Goal: Use online tool/utility: Use online tool/utility

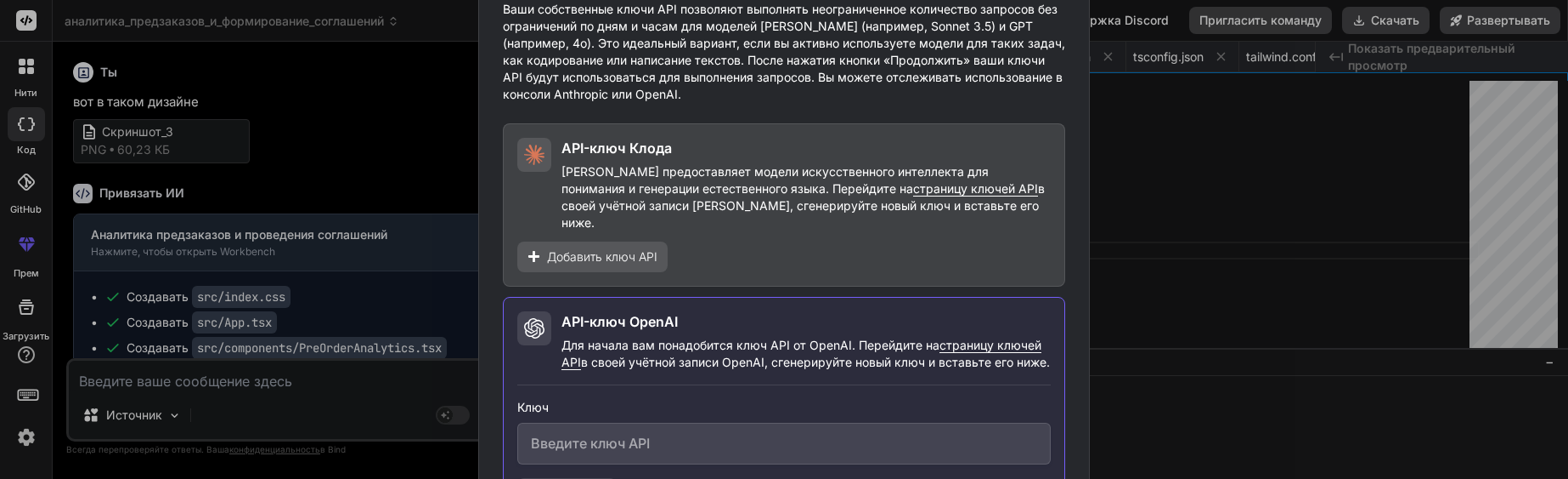
scroll to position [97, 0]
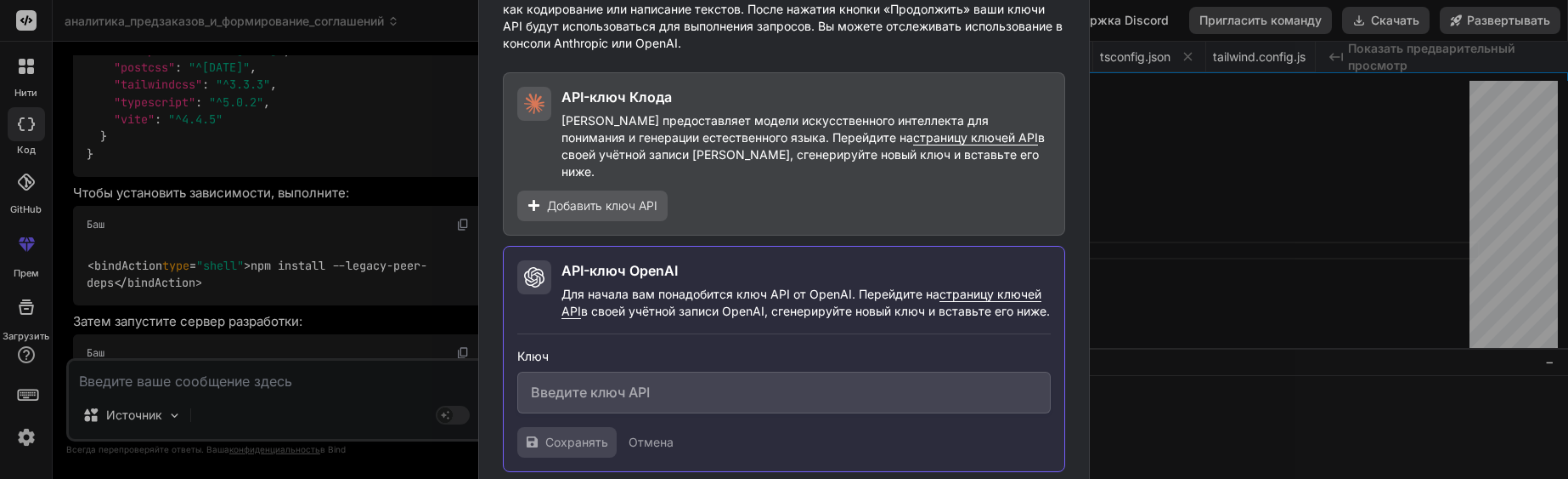
type textarea "x"
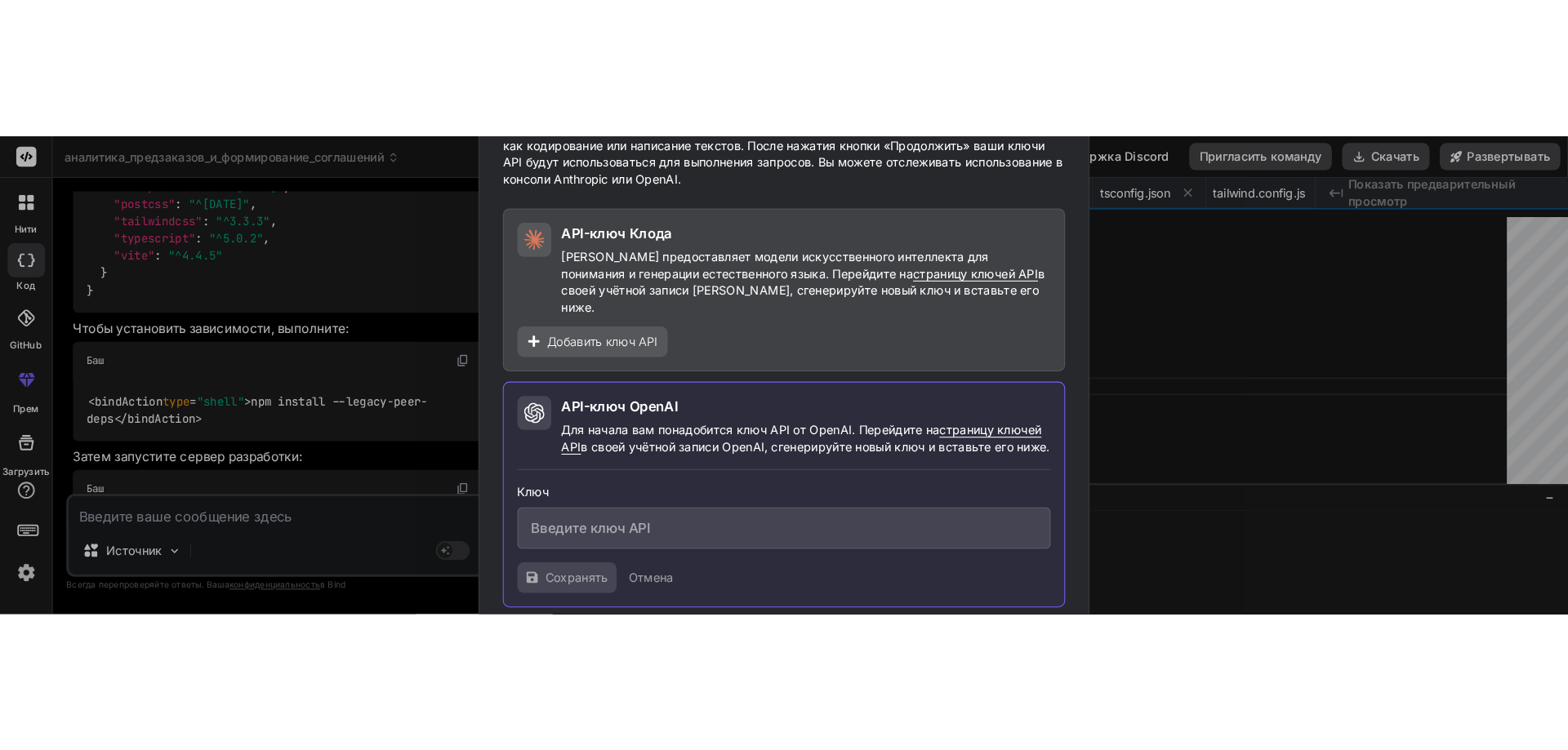
scroll to position [0, 0]
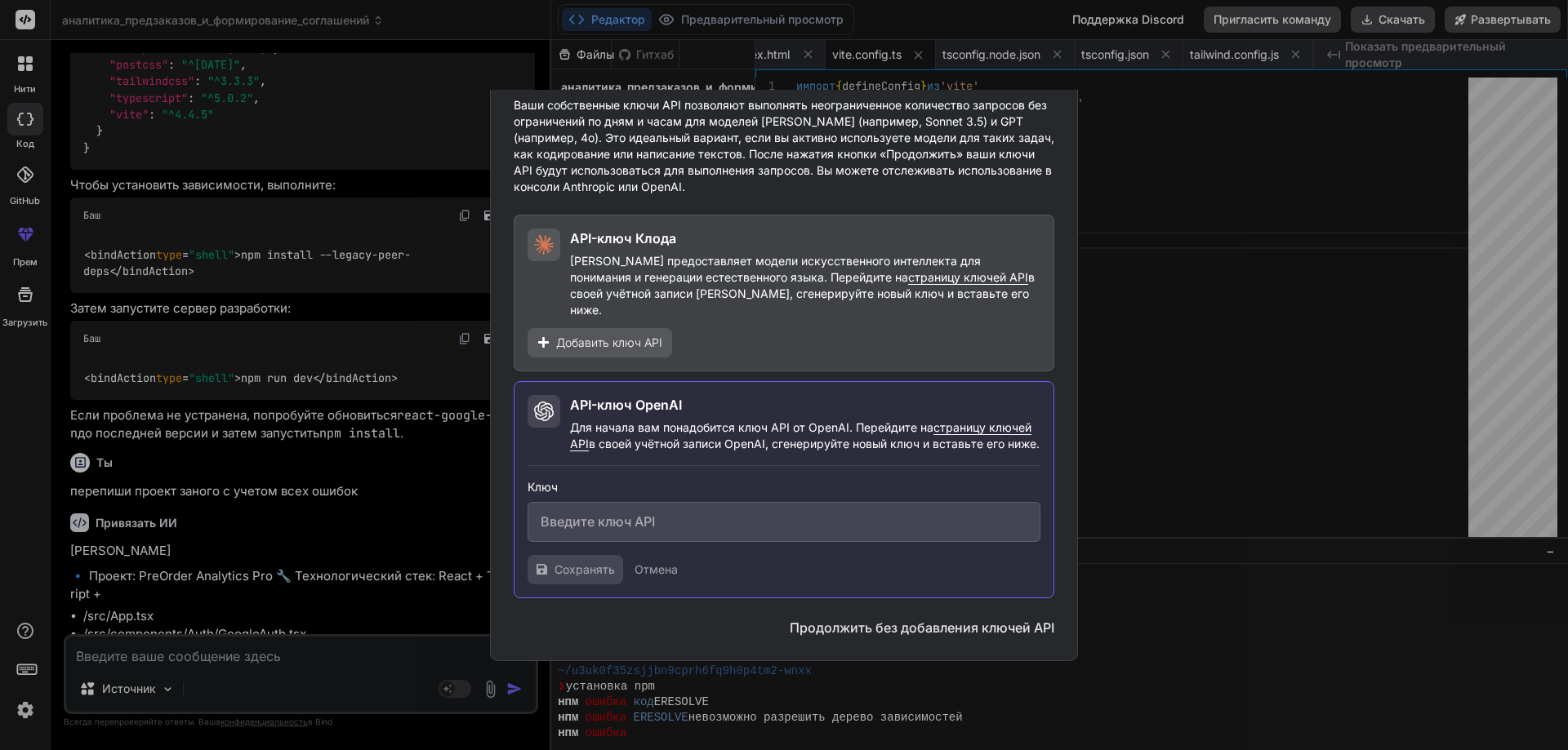
click at [1116, 263] on div "Хотите добавить свои ключи API? Ваши собственные ключи API позволяют выполнять …" at bounding box center [784, 375] width 1568 height 750
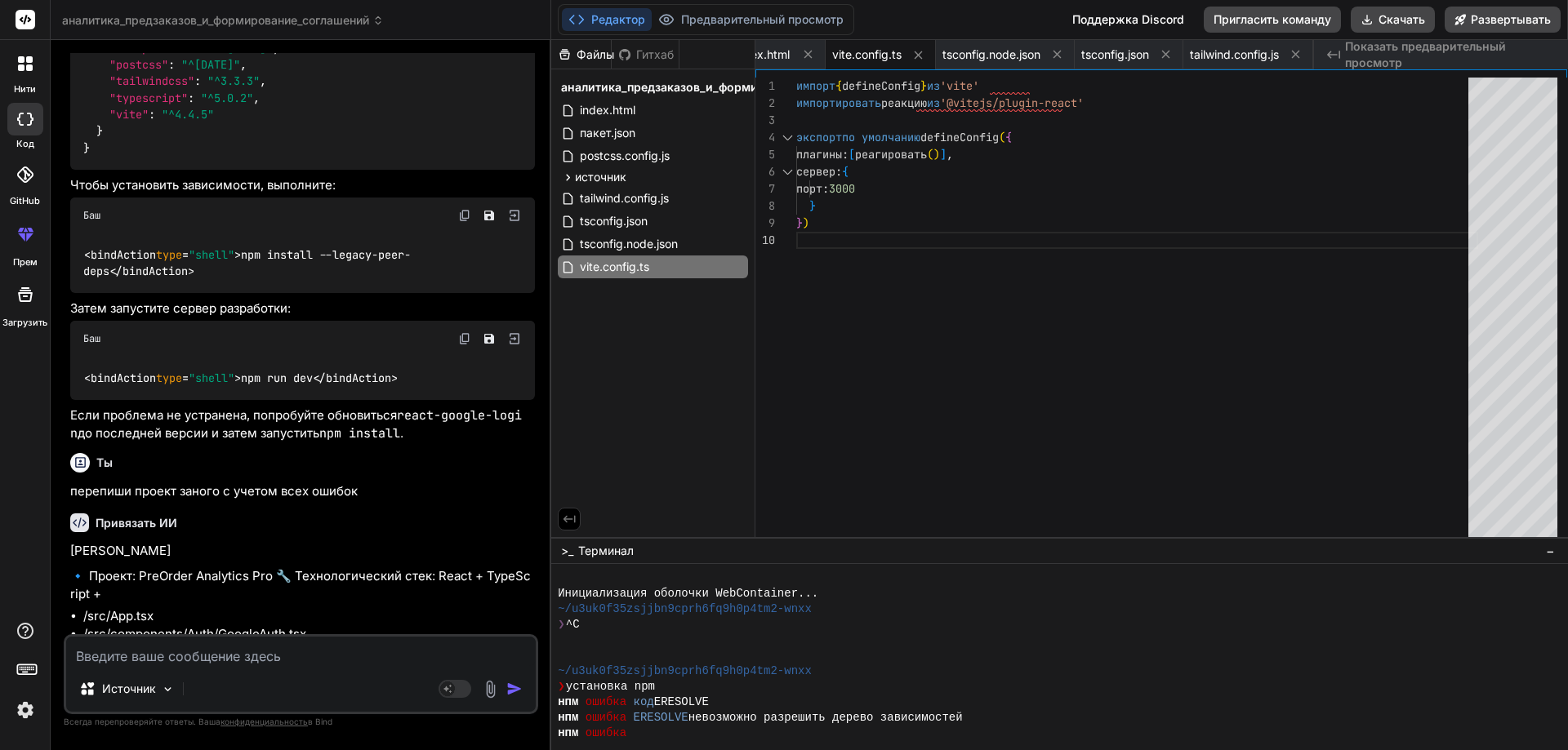
click at [238, 33] on header "аналитика_предзаказов_и_формирование_соглашений Created with Pixso." at bounding box center [300, 20] width 501 height 40
click at [242, 25] on font "аналитика_предзаказов_и_формирование_соглашений" at bounding box center [216, 19] width 307 height 14
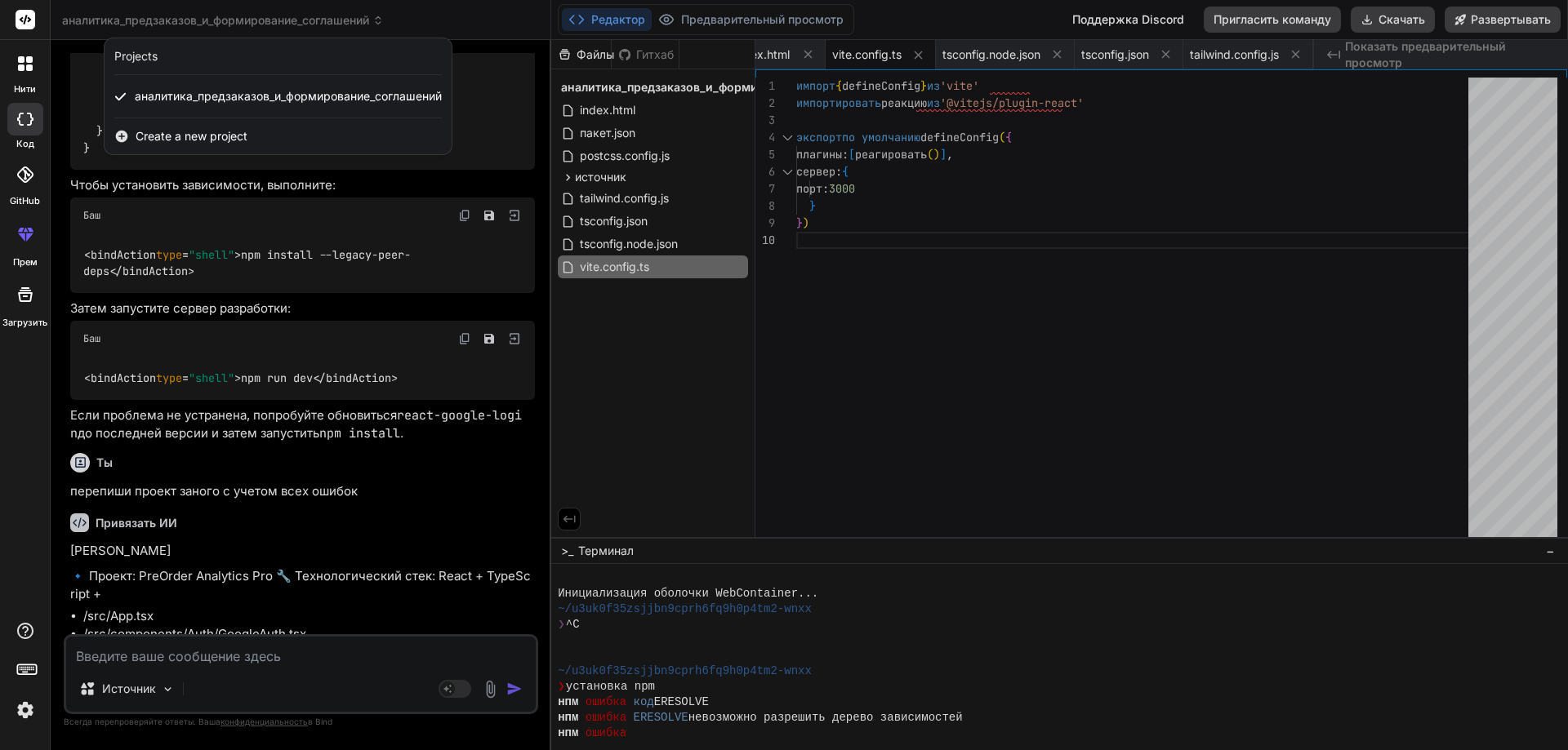
click at [242, 25] on div at bounding box center [784, 375] width 1568 height 750
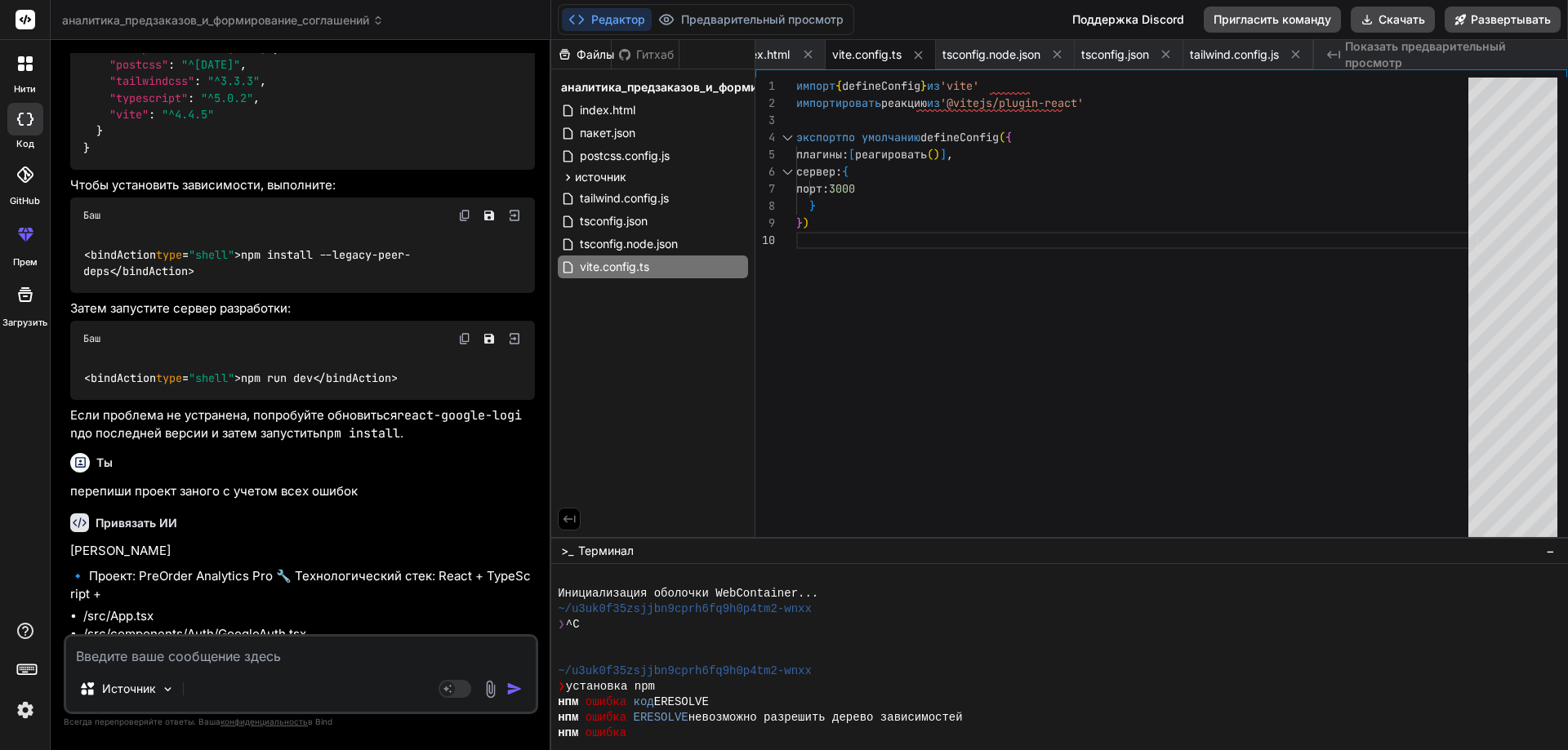
click at [242, 25] on font "аналитика_предзаказов_и_формирование_соглашений" at bounding box center [216, 19] width 307 height 14
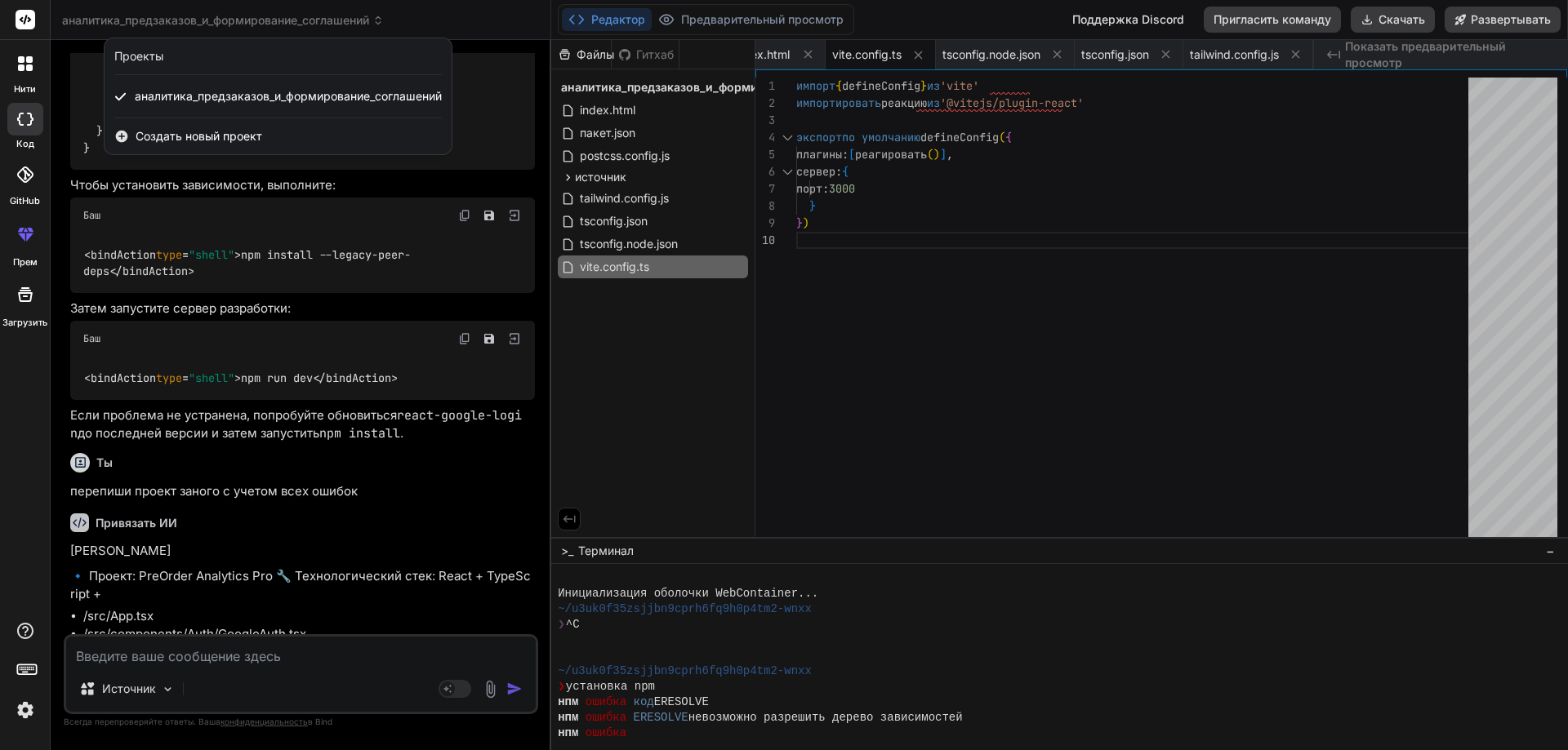
click at [242, 25] on div at bounding box center [784, 375] width 1568 height 750
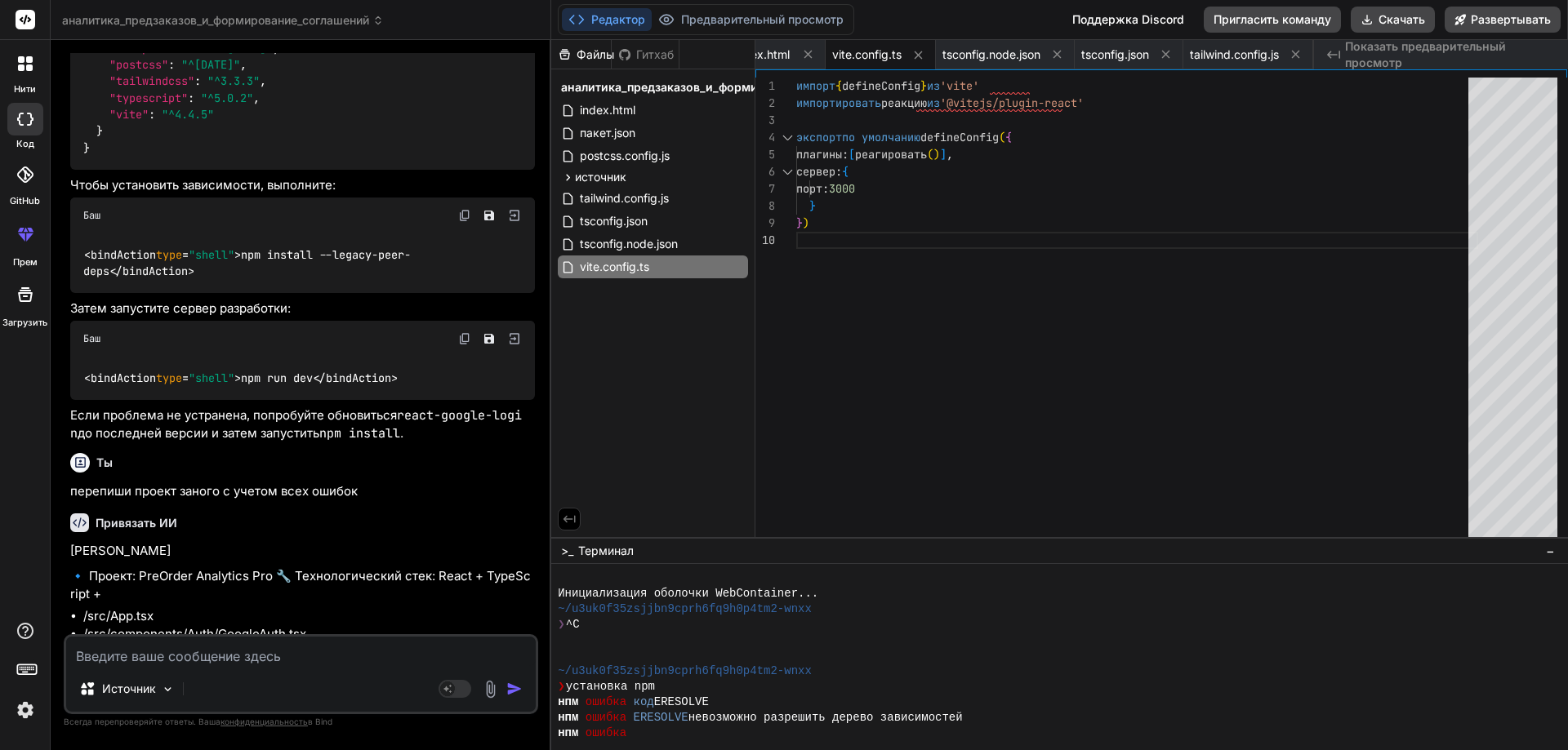
click at [242, 25] on font "аналитика_предзаказов_и_формирование_соглашений" at bounding box center [216, 19] width 307 height 14
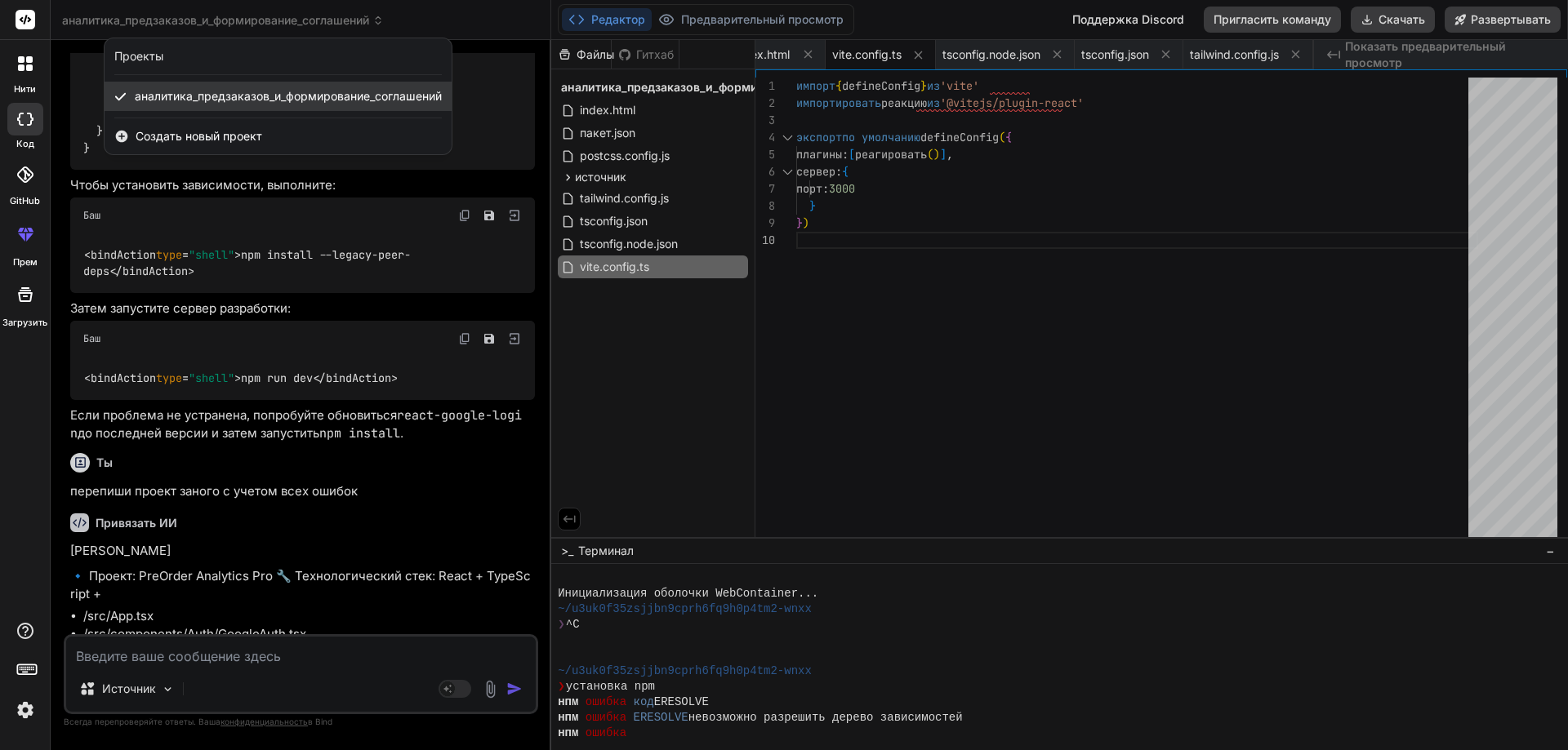
click at [268, 95] on font "аналитика_предзаказов_и_формирование_соглашений" at bounding box center [288, 95] width 307 height 14
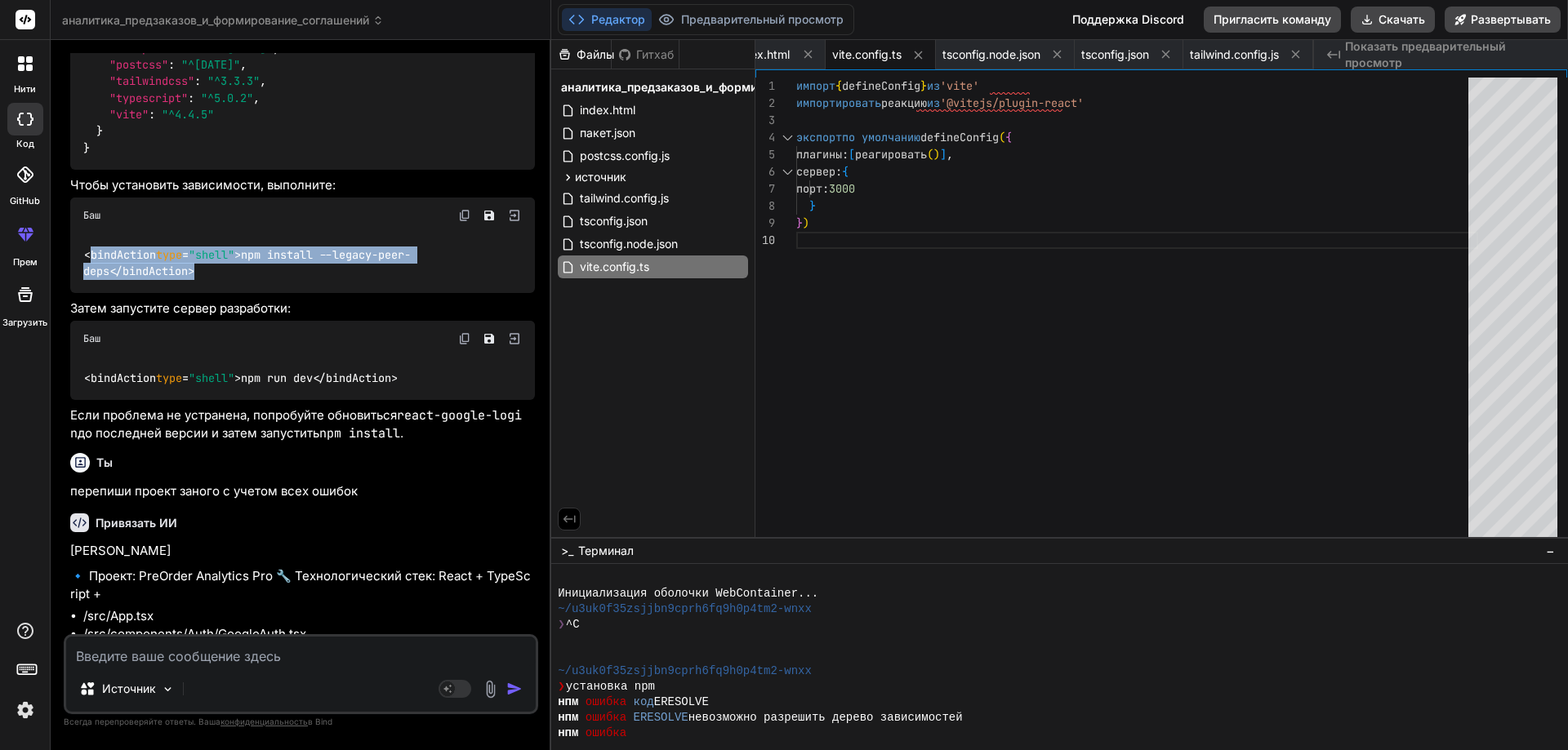
drag, startPoint x: 209, startPoint y: 289, endPoint x: 90, endPoint y: 260, distance: 122.5
click at [90, 260] on div "<bindAction type = "shell" >npm install --legacy-peer-deps</bindAction>" at bounding box center [302, 263] width 465 height 60
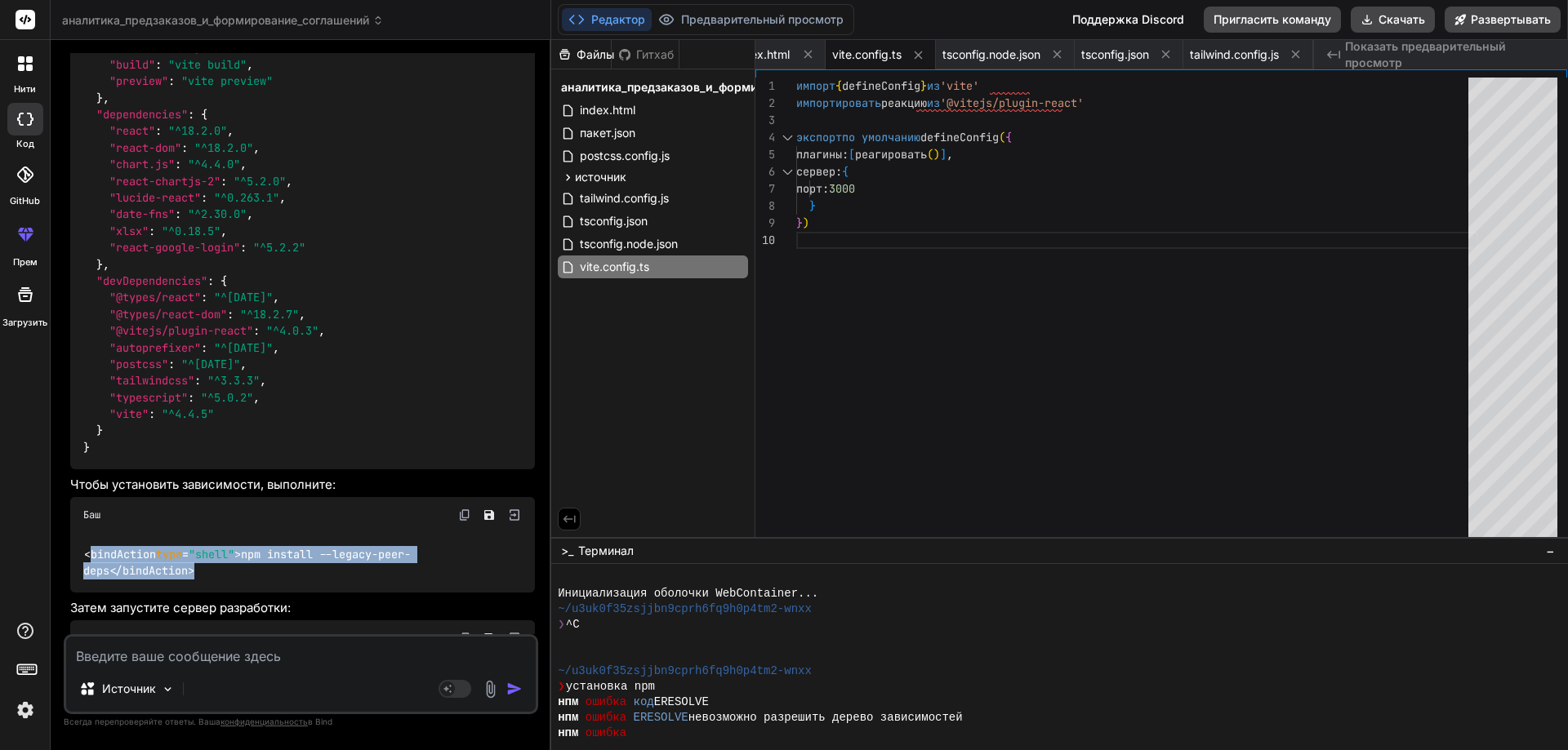
scroll to position [2965, 0]
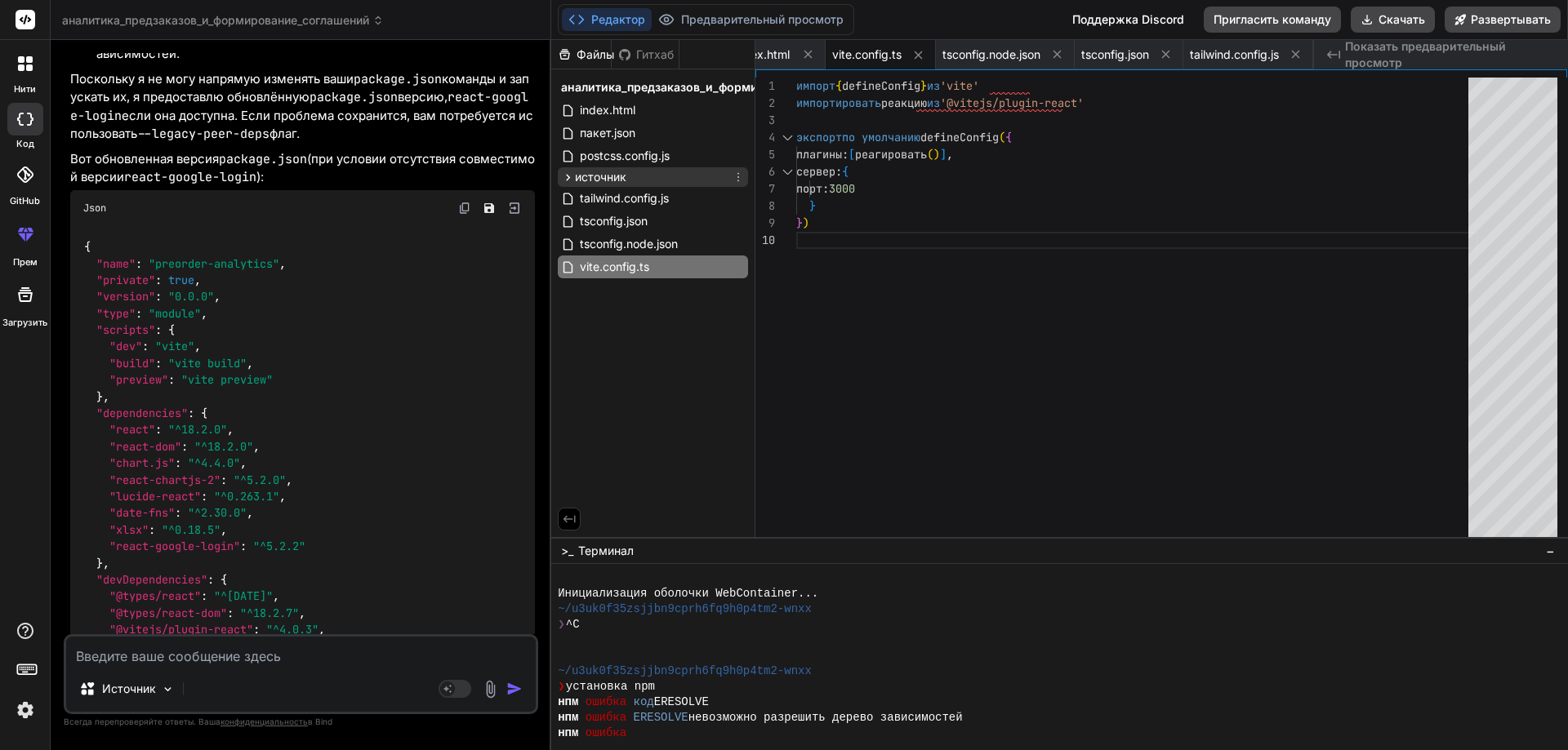
click at [568, 186] on div "источник" at bounding box center [652, 176] width 190 height 19
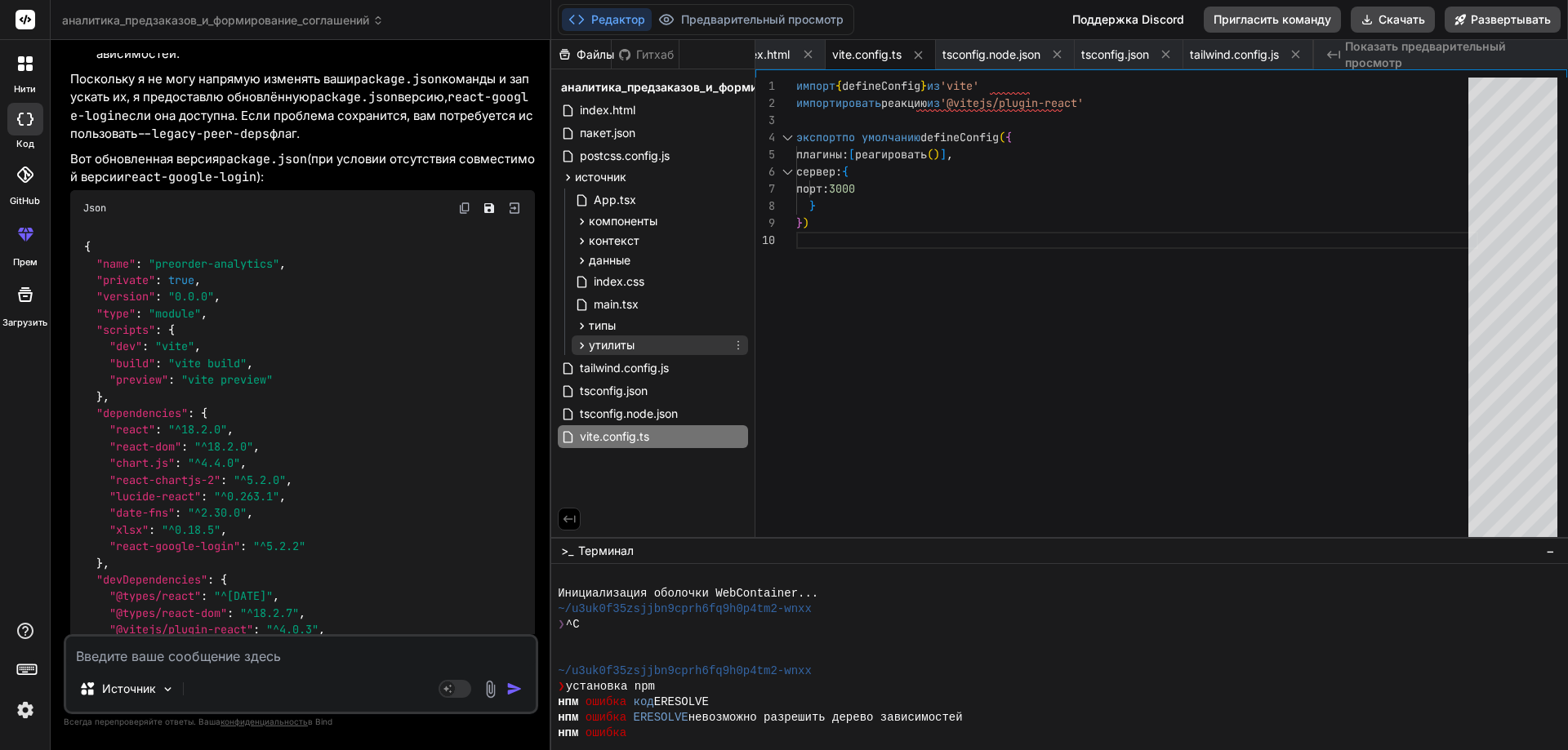
click at [583, 344] on icon at bounding box center [582, 344] width 4 height 6
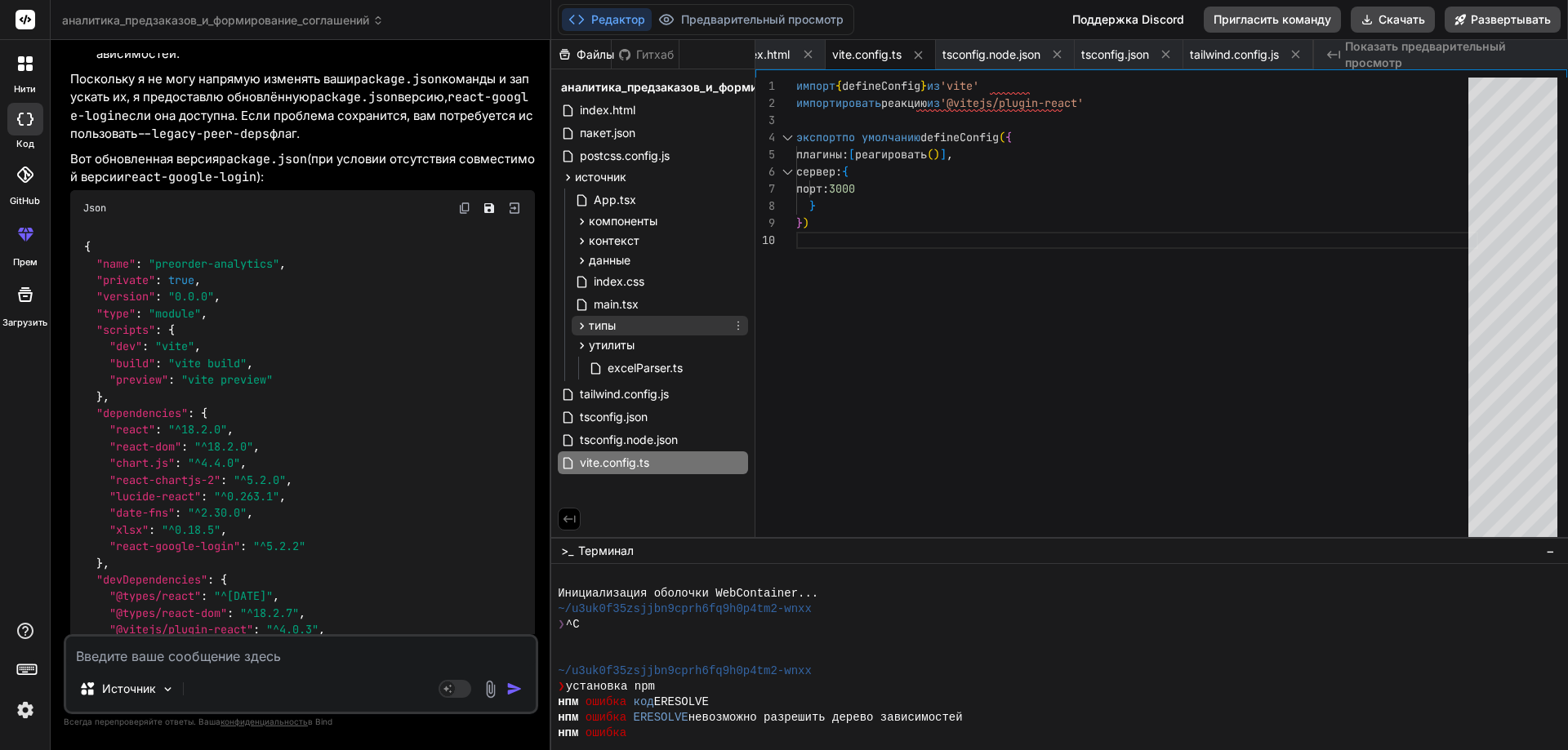
click at [580, 326] on icon at bounding box center [581, 326] width 14 height 14
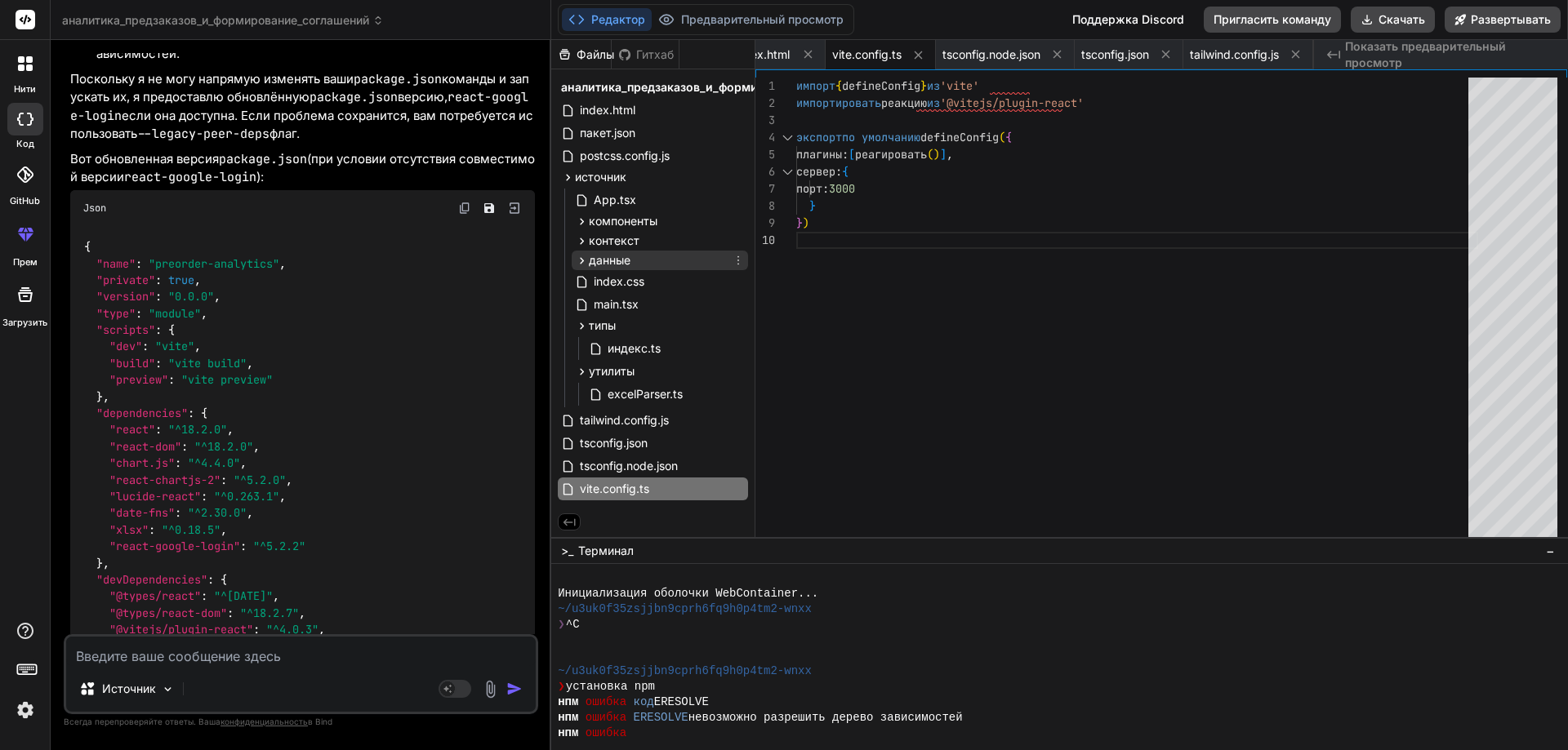
click at [572, 262] on div "данные" at bounding box center [660, 260] width 176 height 19
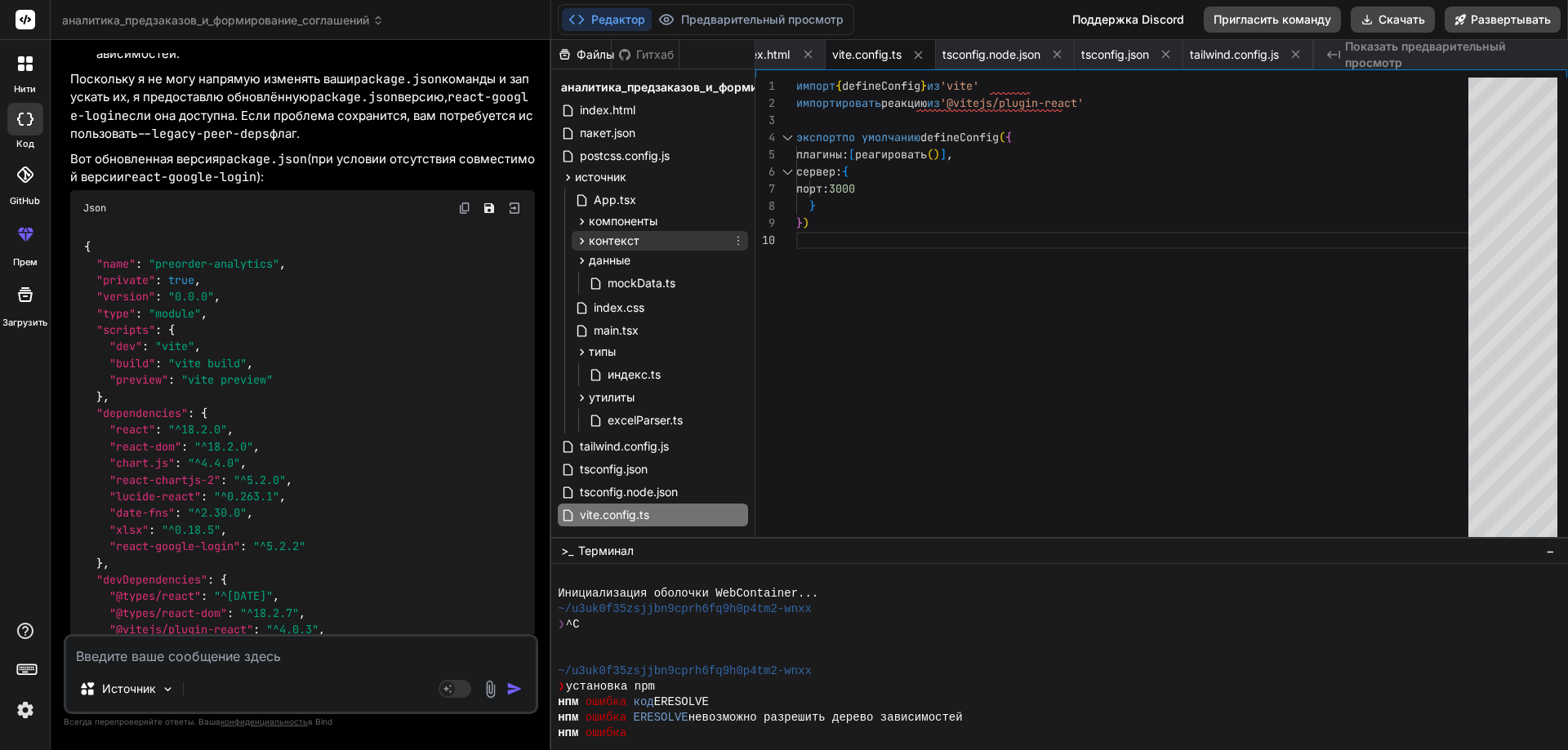
click at [576, 249] on div "контекст" at bounding box center [660, 241] width 176 height 19
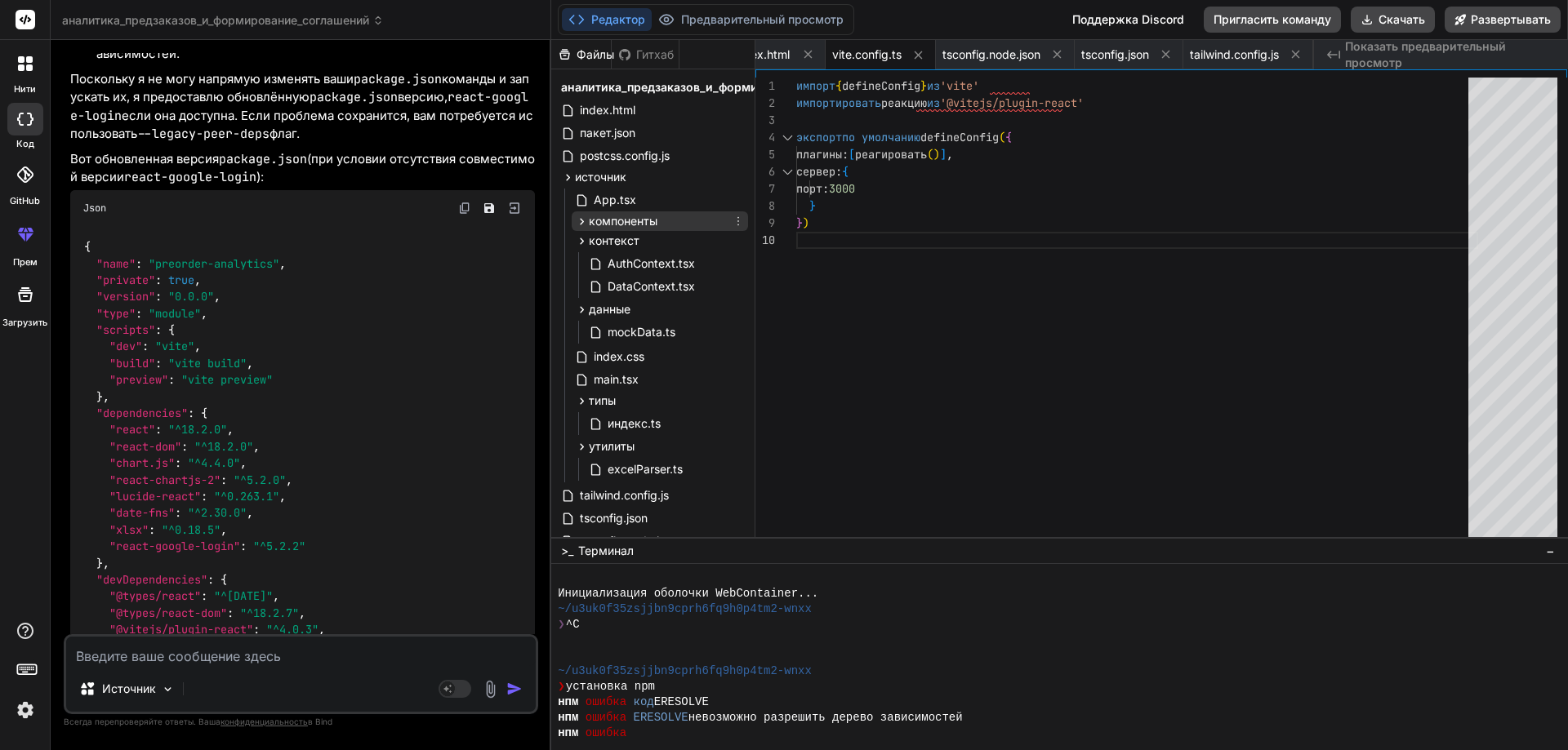
click at [583, 226] on icon at bounding box center [581, 221] width 14 height 14
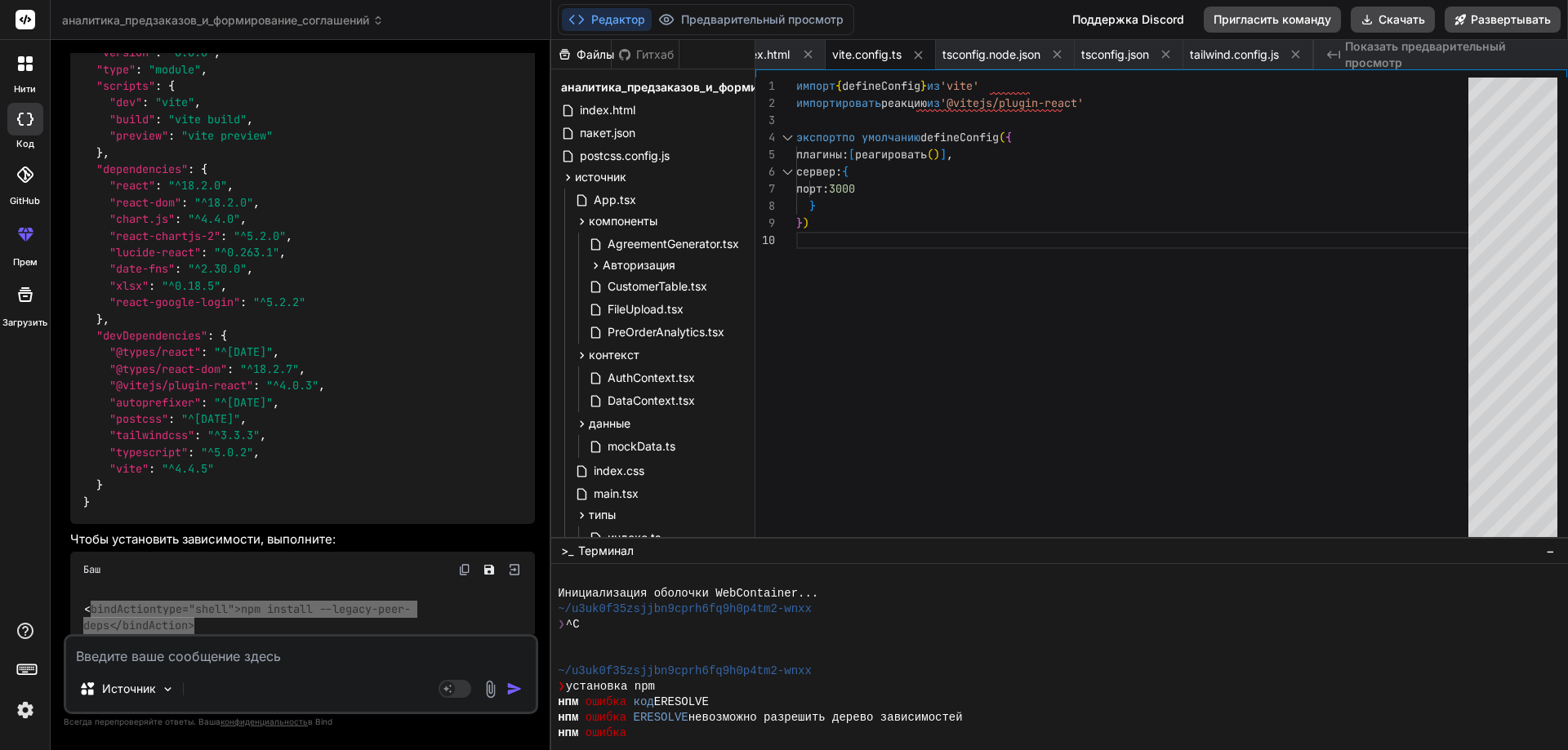
scroll to position [3263, 0]
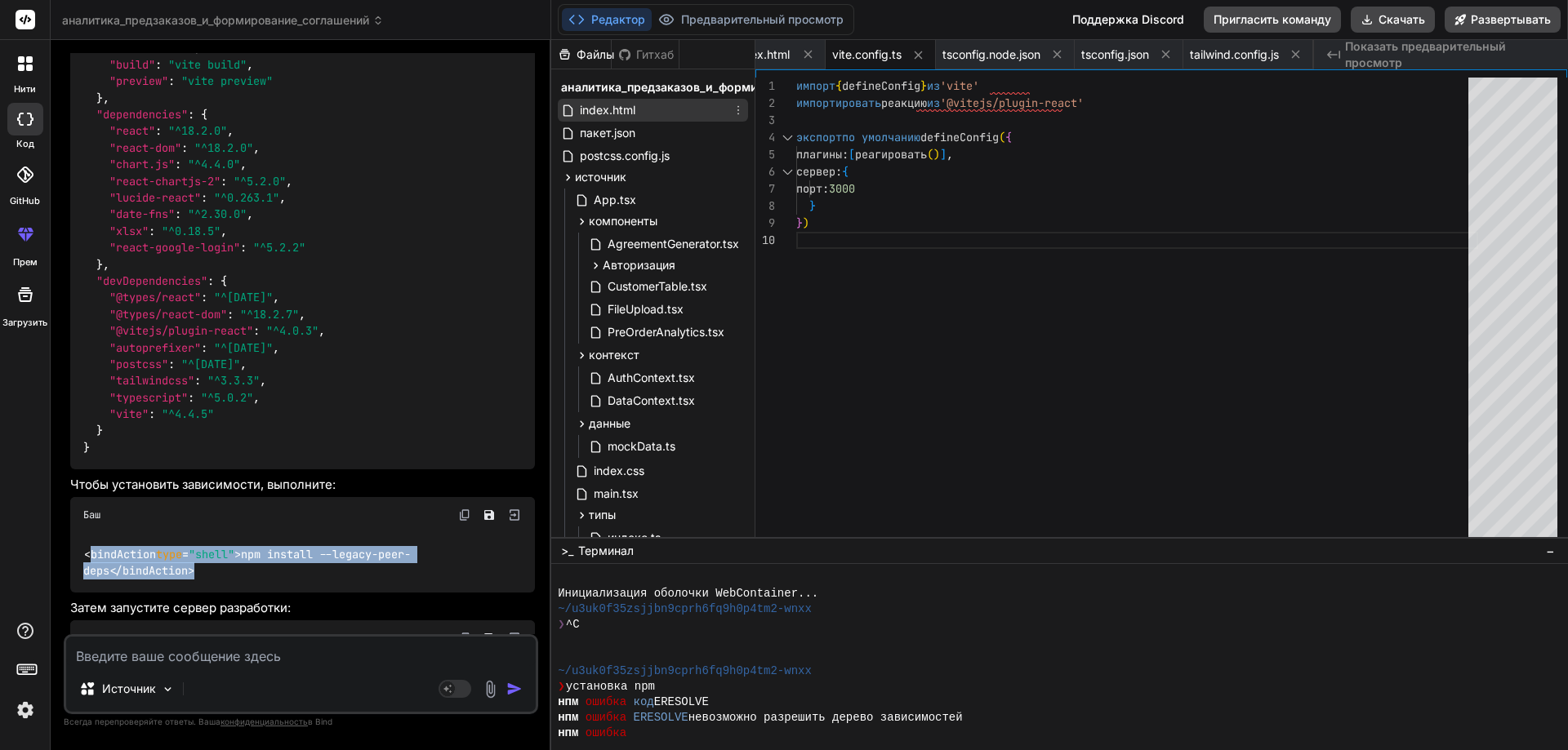
click at [593, 106] on font "index.html" at bounding box center [607, 109] width 55 height 14
type textarea "<script type="module" src="/src/main.tsx"></script> </body> </html>"
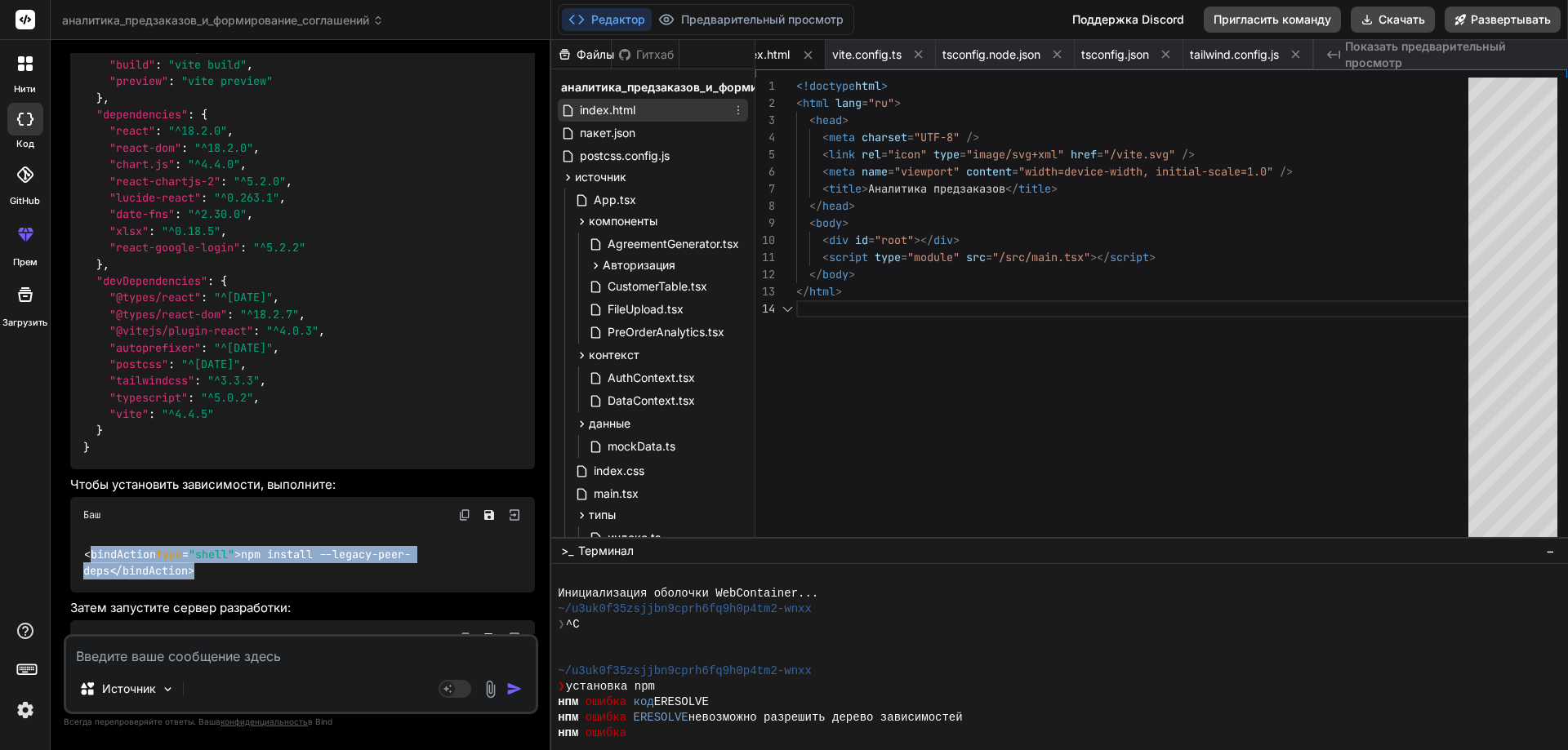
scroll to position [0, 0]
click at [593, 106] on font "index.html" at bounding box center [607, 109] width 55 height 14
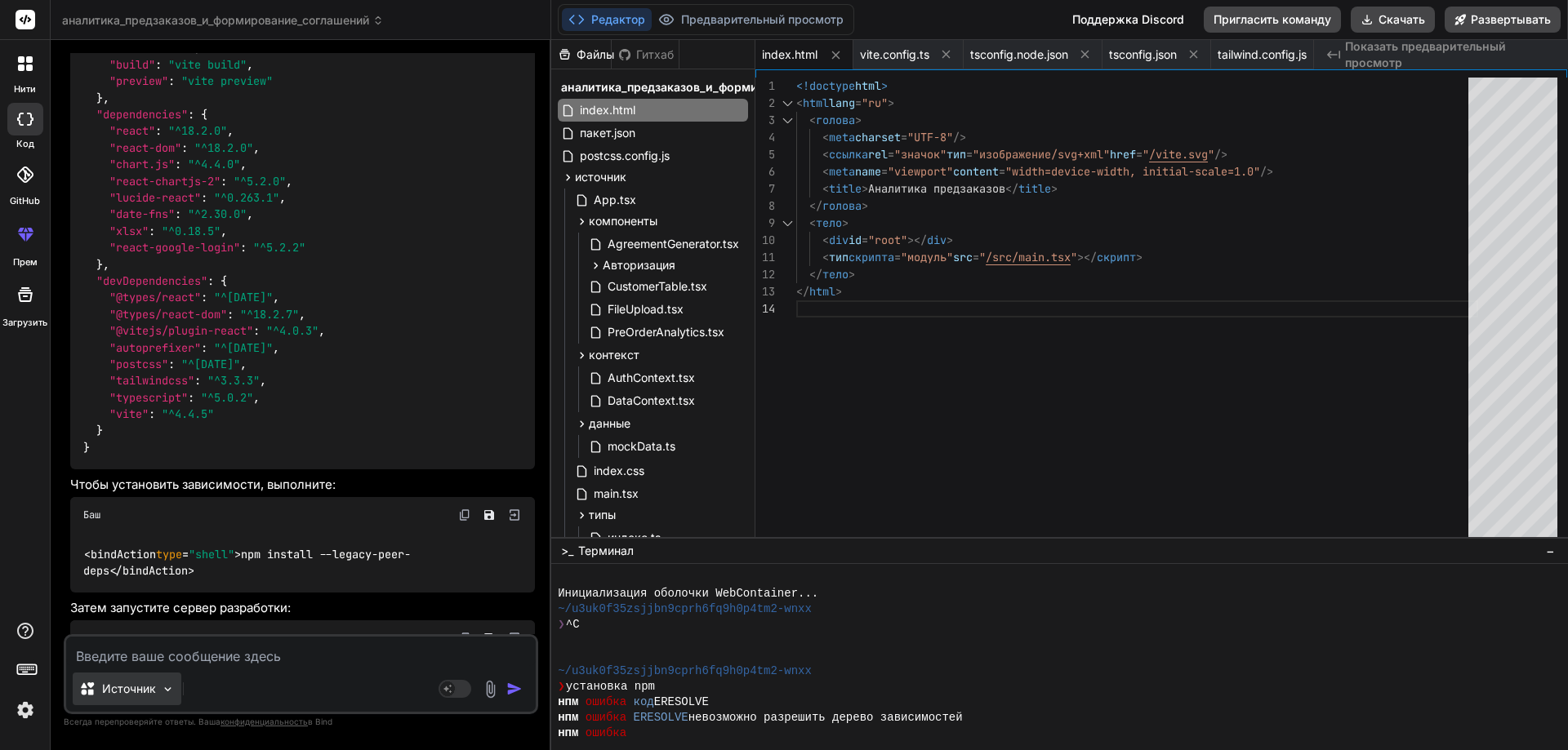
click at [151, 684] on font "Источник" at bounding box center [129, 688] width 54 height 14
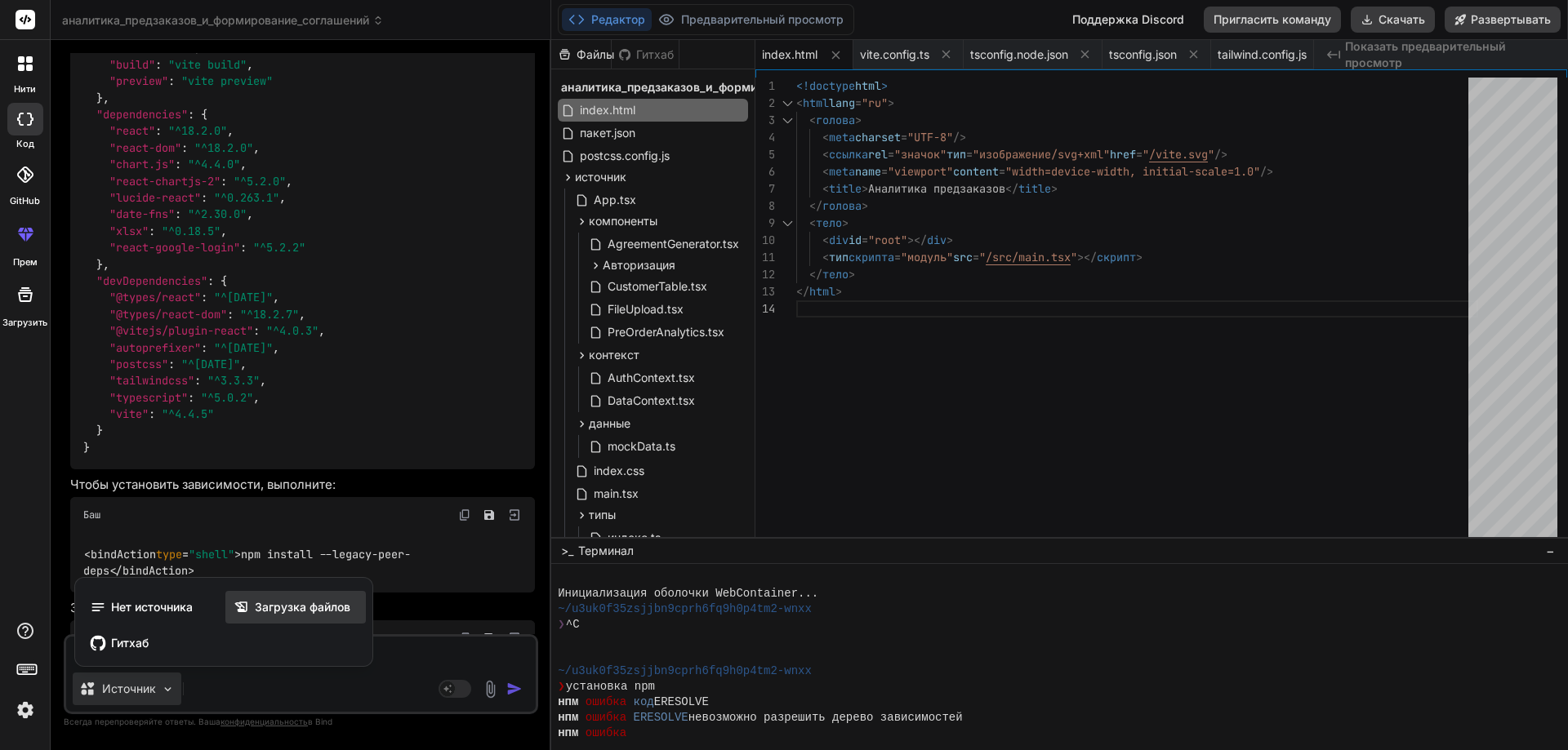
click at [243, 602] on icon at bounding box center [241, 607] width 12 height 11
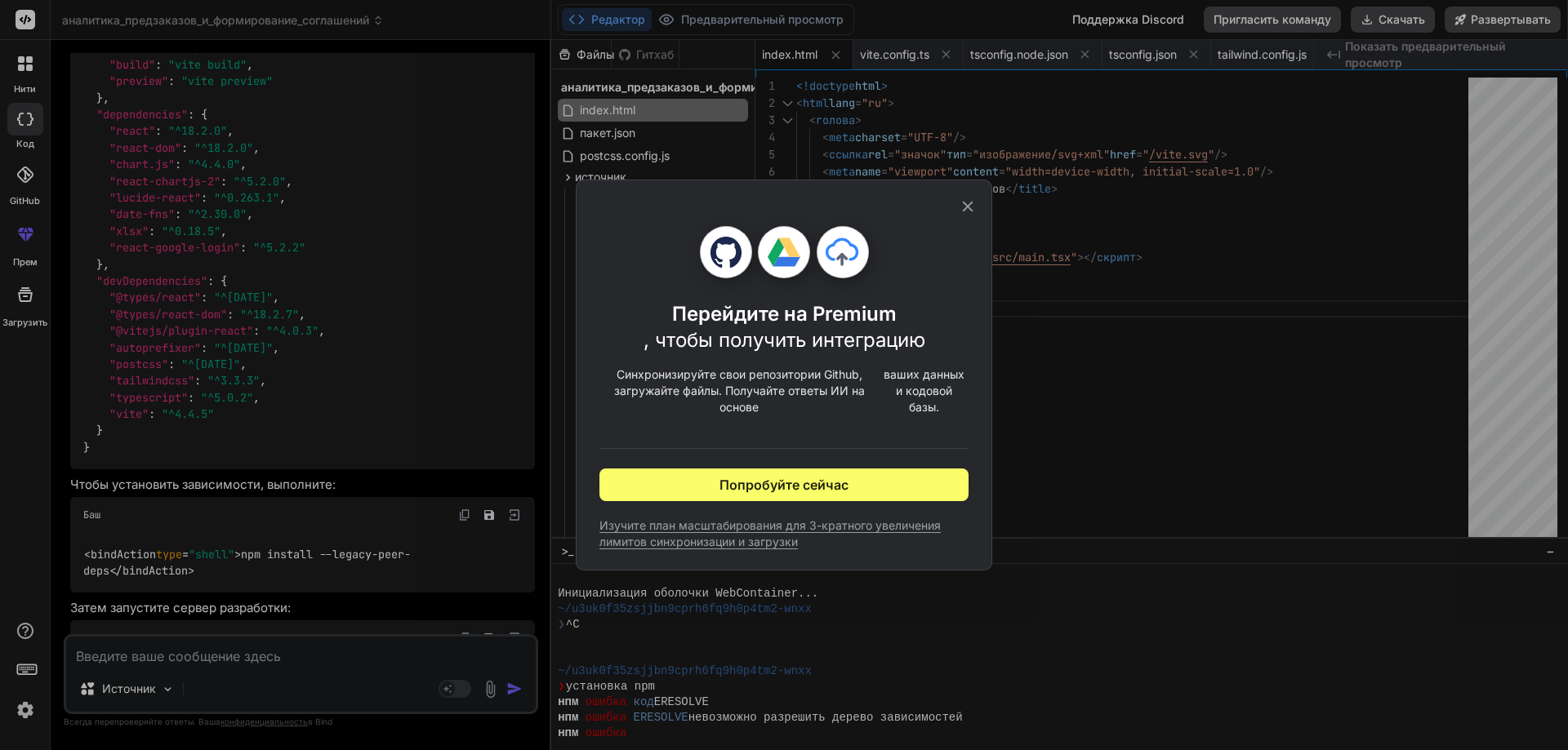
click at [1105, 460] on div "Перейдите на Premium , чтобы получить интеграцию Синхронизируйте свои репозитор…" at bounding box center [784, 375] width 1568 height 750
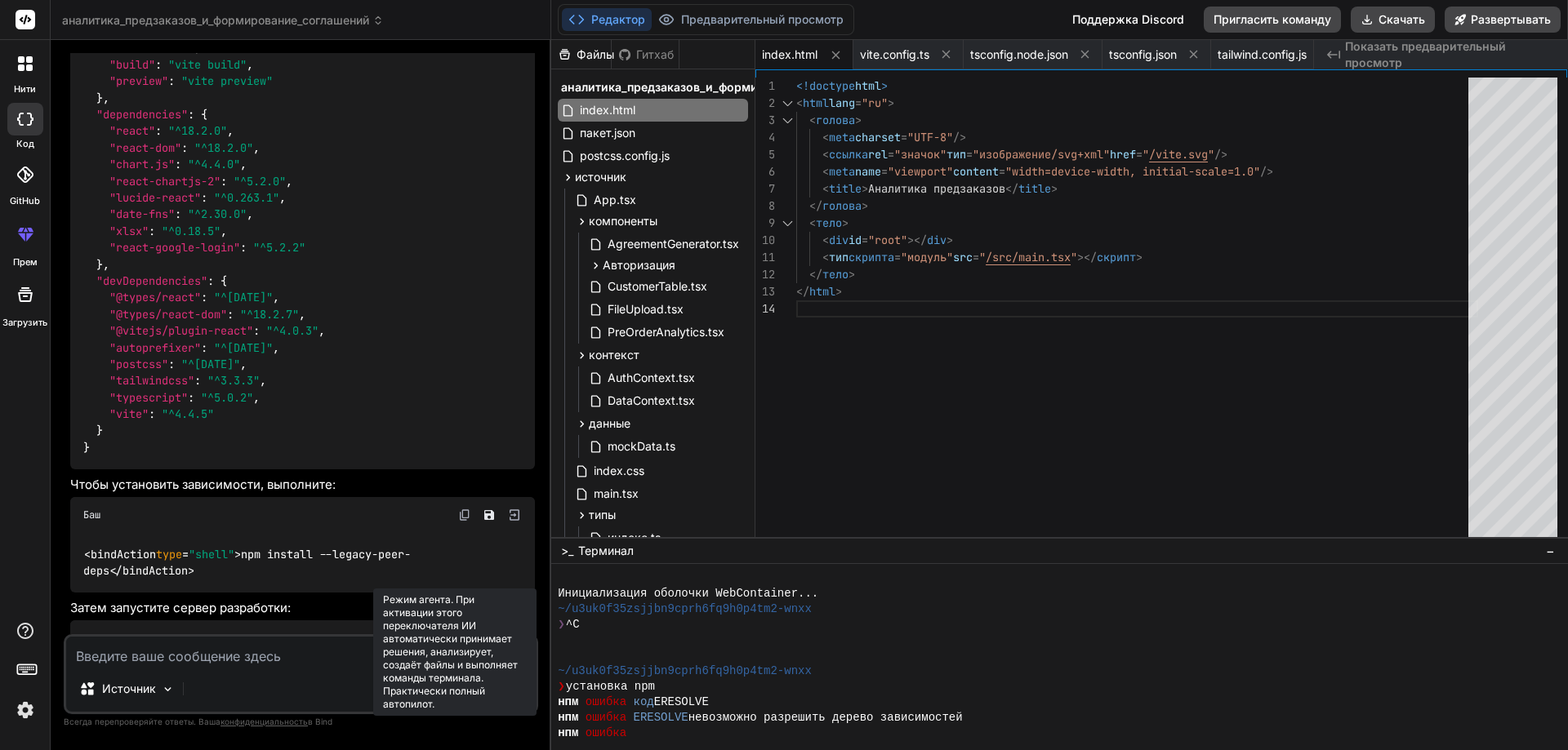
click at [454, 692] on rect at bounding box center [455, 689] width 33 height 18
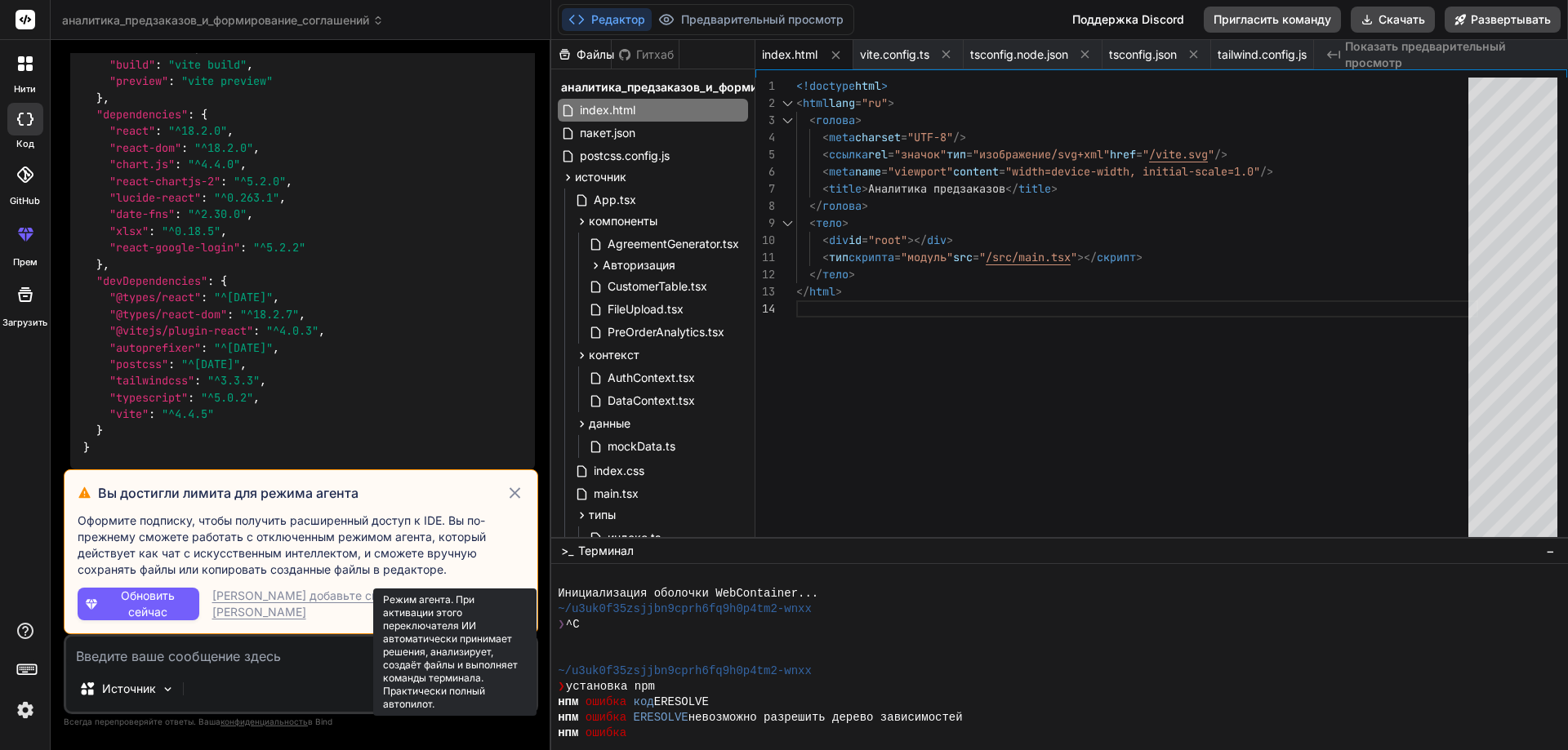
click at [453, 688] on rect at bounding box center [447, 688] width 15 height 15
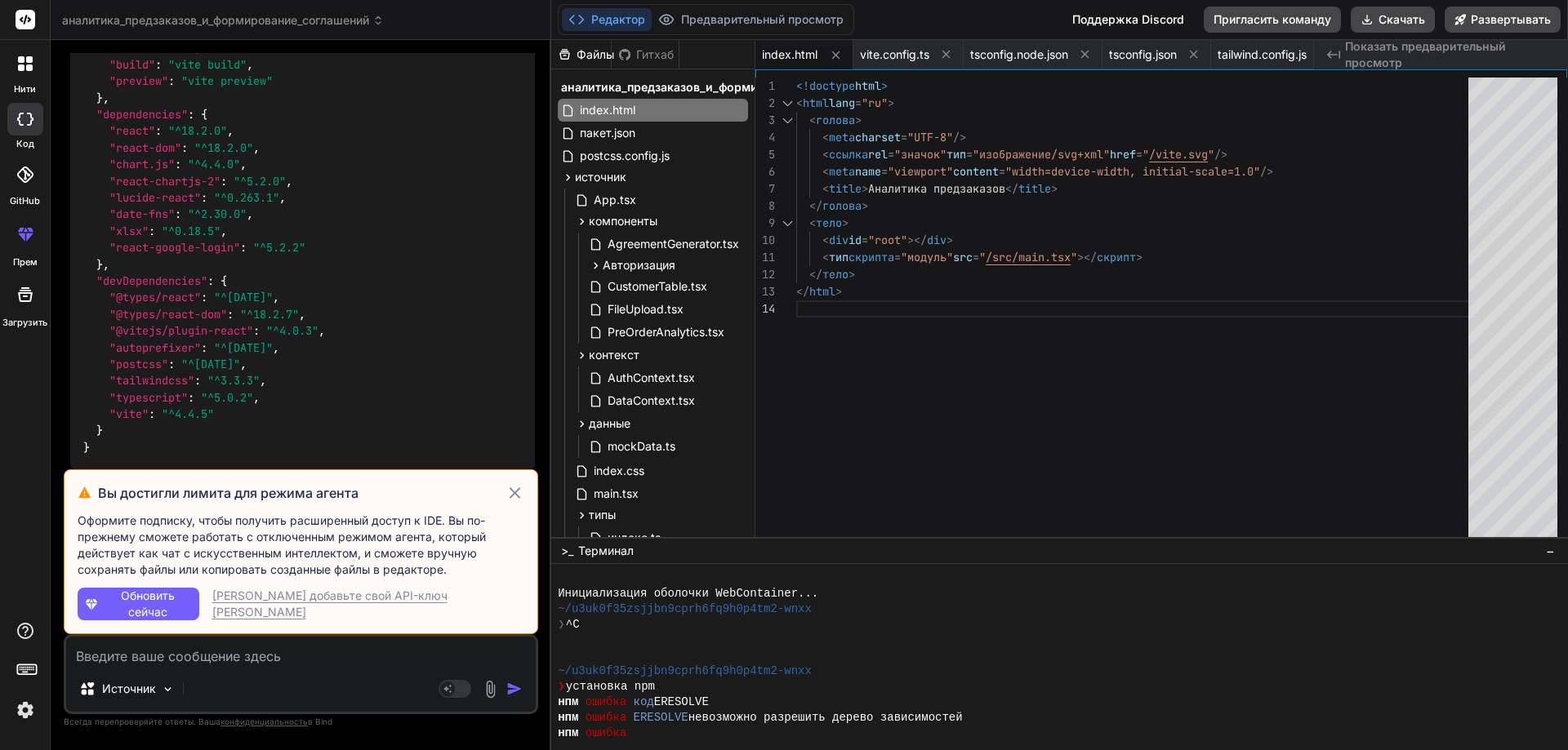
click at [339, 681] on div "Источник" at bounding box center [300, 692] width 469 height 39
click at [519, 491] on icon at bounding box center [514, 492] width 18 height 19
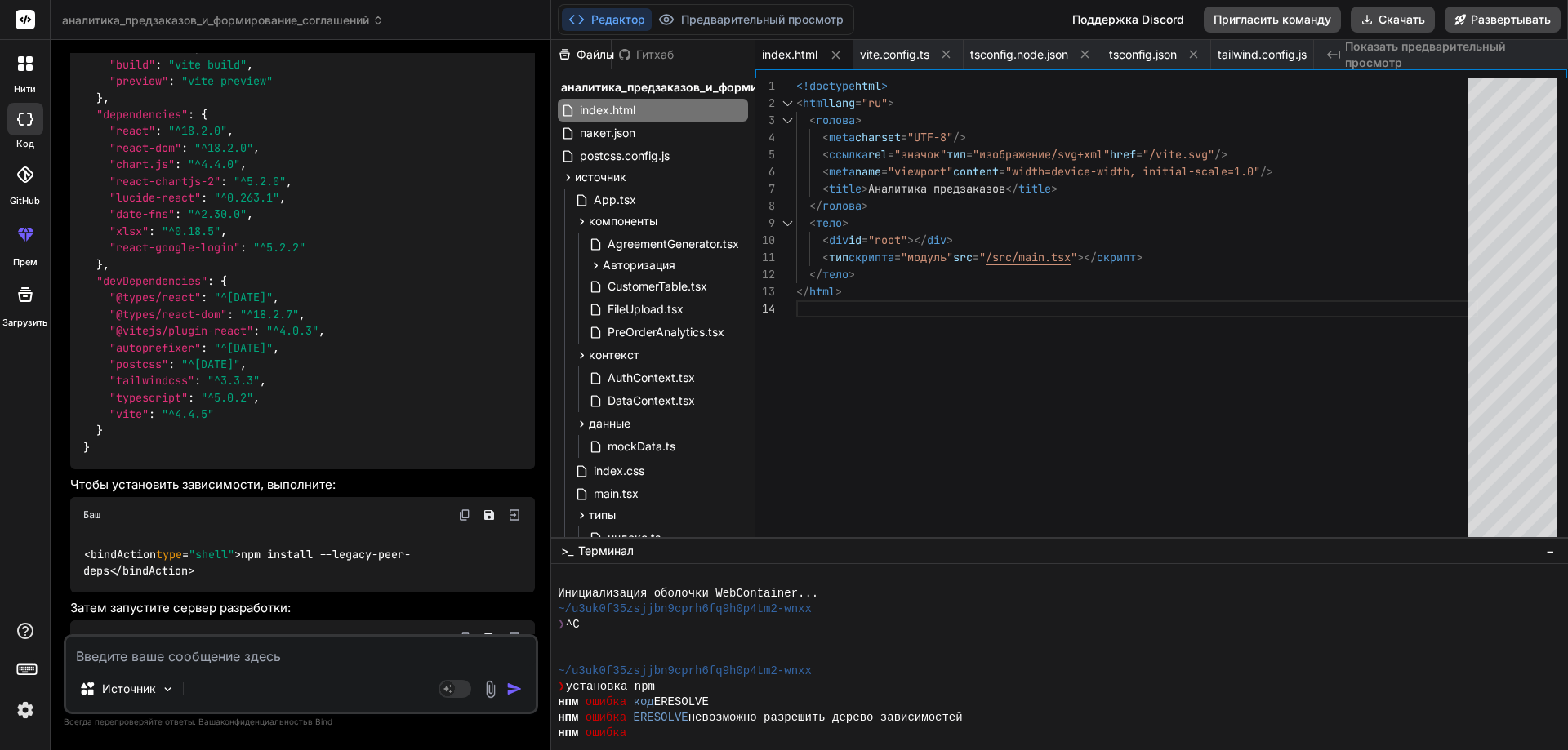
click at [496, 688] on img at bounding box center [491, 689] width 18 height 18
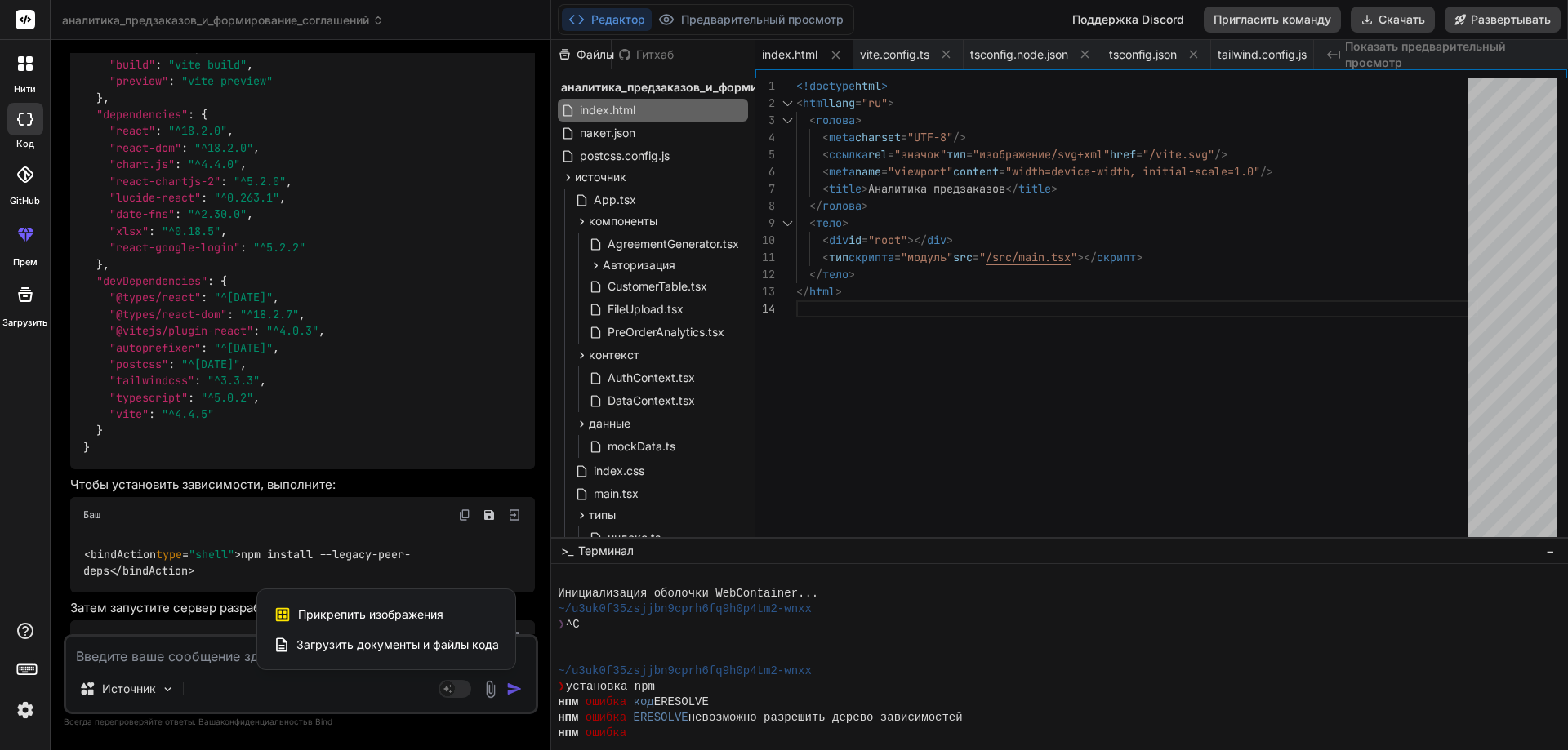
click at [414, 692] on div at bounding box center [784, 375] width 1568 height 750
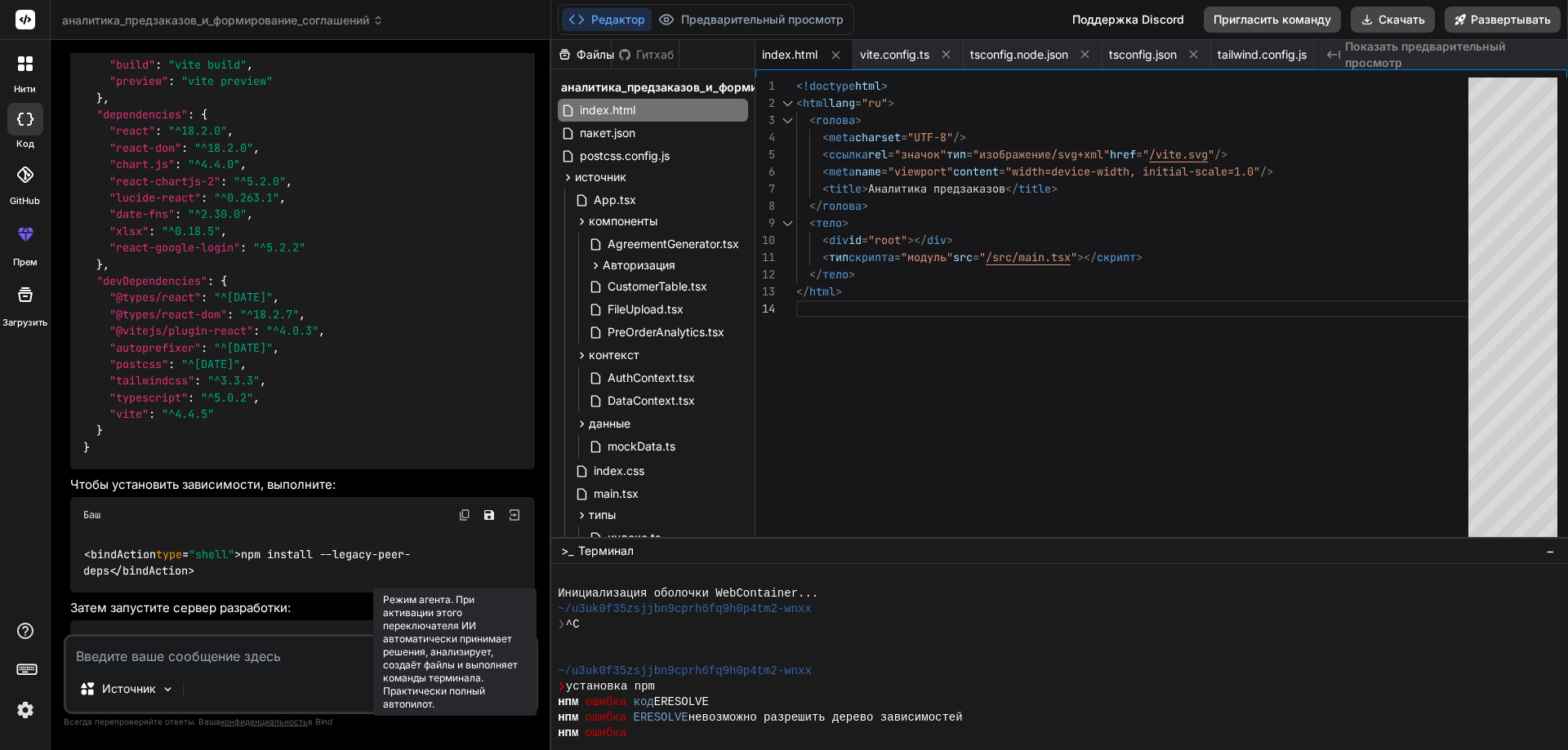
click at [453, 691] on rect at bounding box center [447, 688] width 15 height 15
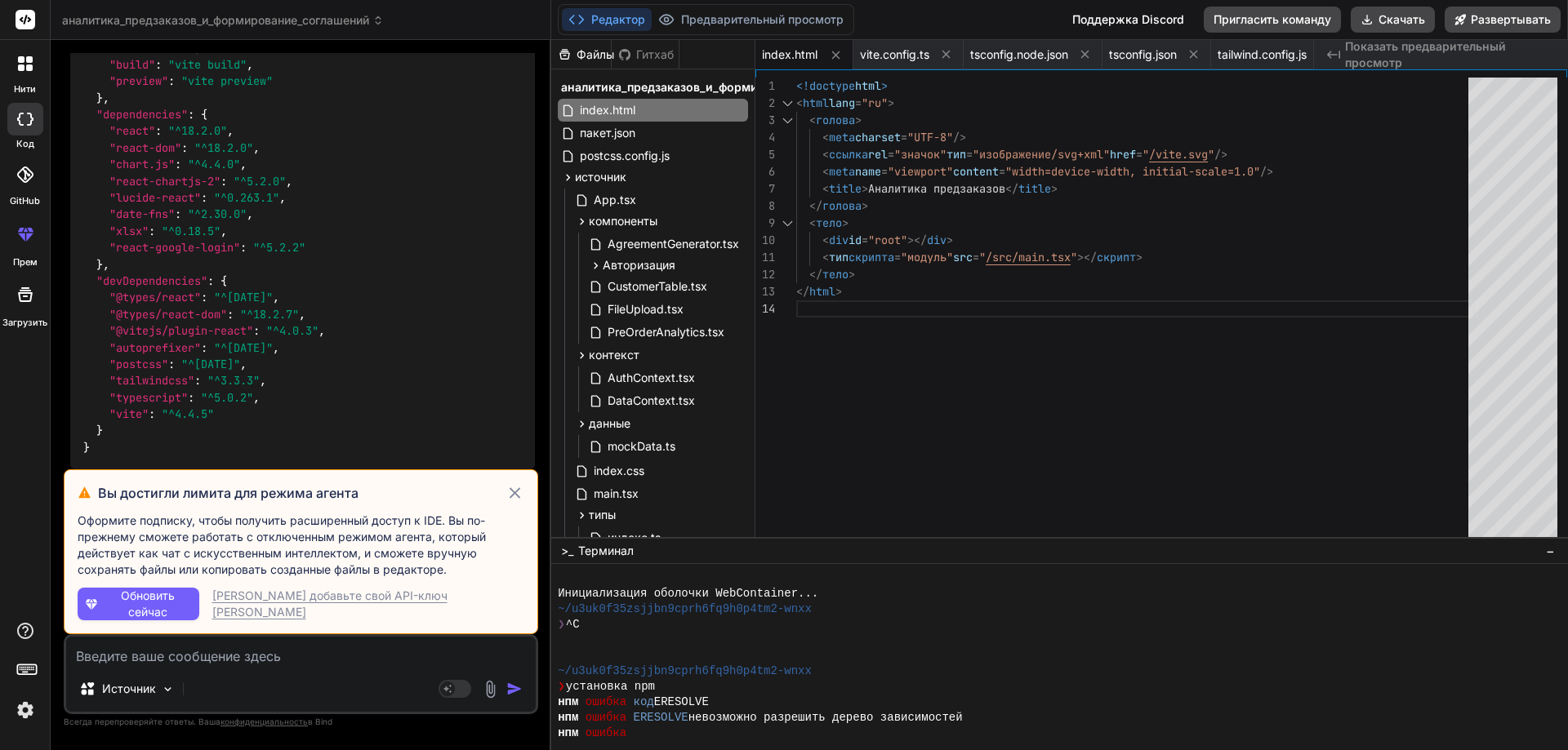
click at [264, 604] on font "[PERSON_NAME] добавьте свой API-ключ [PERSON_NAME]" at bounding box center [330, 603] width 235 height 30
type textarea "x"
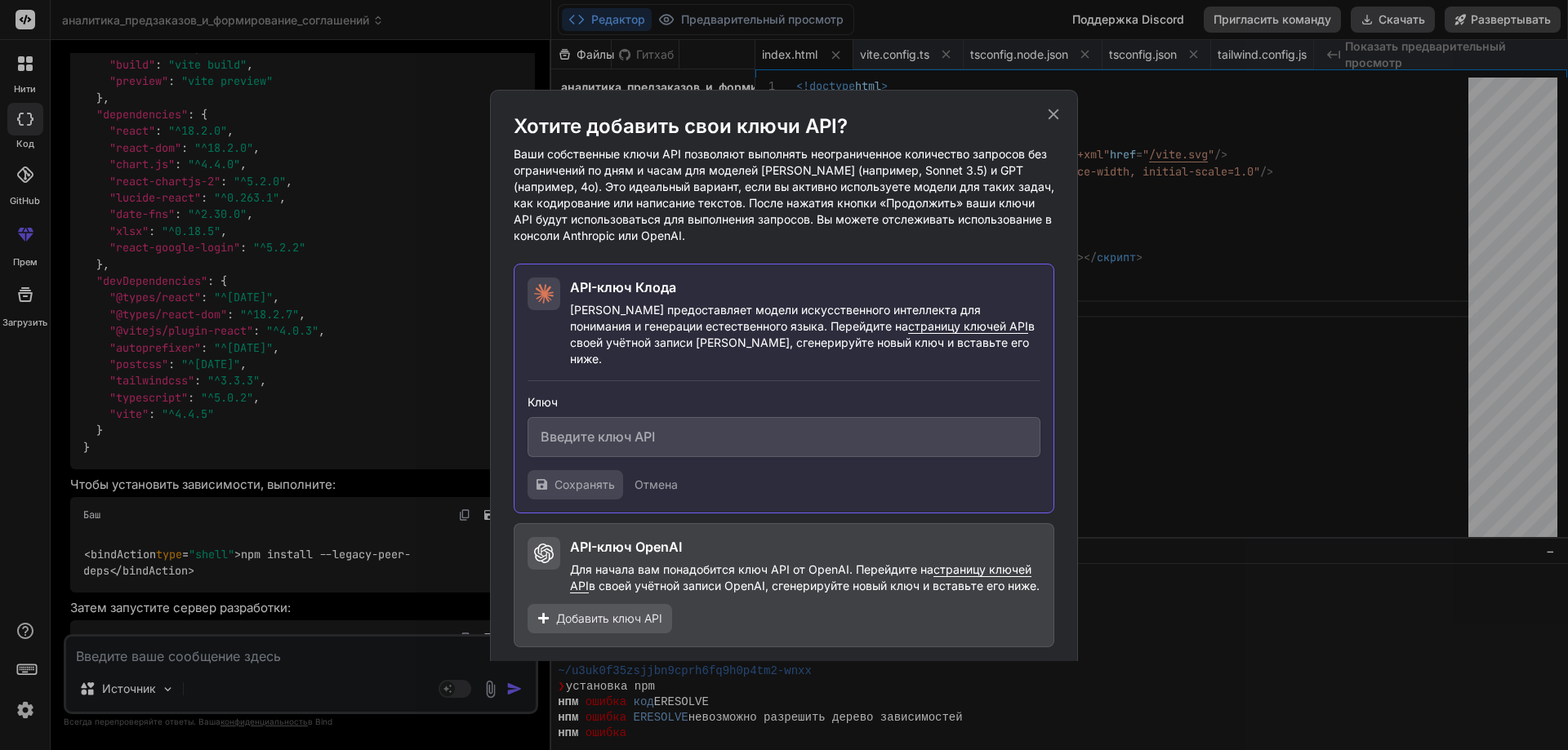
scroll to position [49, 0]
